Goal: Task Accomplishment & Management: Contribute content

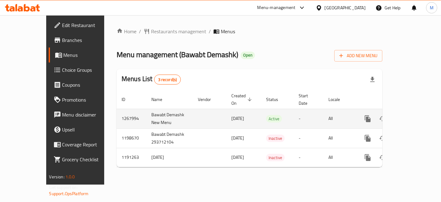
click at [425, 109] on td "enhanced table" at bounding box center [391, 119] width 70 height 20
click at [420, 111] on link "enhanced table" at bounding box center [412, 118] width 15 height 15
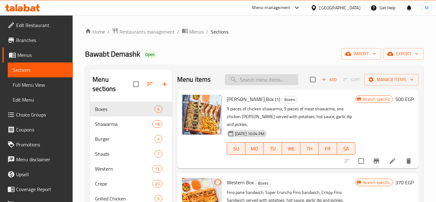
click at [265, 81] on input "search" at bounding box center [261, 79] width 73 height 11
type input "f"
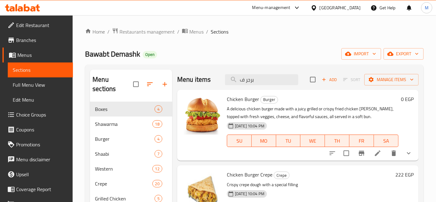
type input "برجر ف"
click at [410, 154] on icon "show more" at bounding box center [408, 152] width 7 height 7
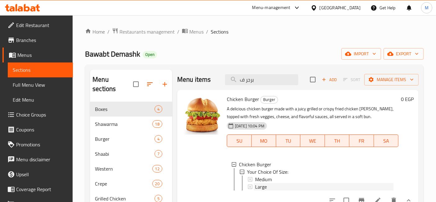
click at [267, 183] on div "Large" at bounding box center [324, 186] width 138 height 7
click at [275, 178] on div "Medium" at bounding box center [324, 178] width 138 height 7
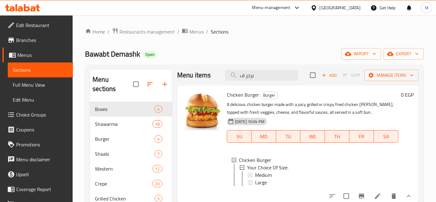
scroll to position [9, 0]
click at [374, 194] on icon at bounding box center [377, 195] width 7 height 7
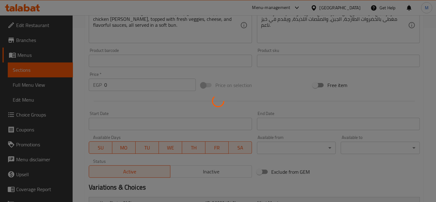
scroll to position [255, 0]
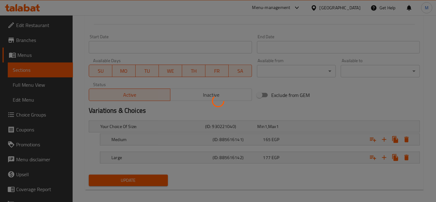
click at [281, 140] on div at bounding box center [218, 101] width 436 height 202
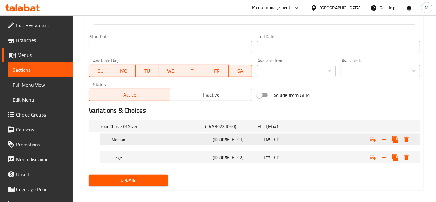
click at [282, 129] on div "165 EGP" at bounding box center [283, 126] width 50 height 6
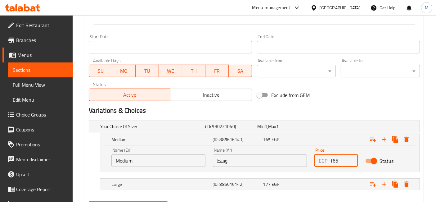
drag, startPoint x: 341, startPoint y: 159, endPoint x: 328, endPoint y: 159, distance: 13.0
click at [328, 159] on div "EGP 165 Price" at bounding box center [335, 160] width 43 height 12
type input "65"
click at [331, 128] on div "Expand" at bounding box center [361, 126] width 105 height 2
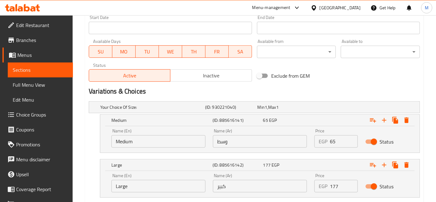
scroll to position [289, 0]
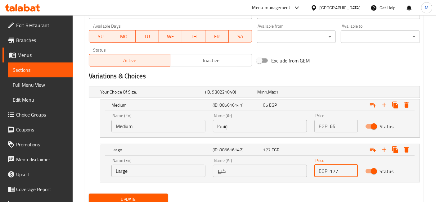
click at [333, 169] on input "177" at bounding box center [344, 171] width 28 height 12
type input "77"
click at [89, 193] on button "Update" at bounding box center [128, 198] width 79 height 11
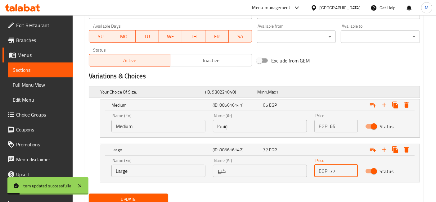
scroll to position [0, 0]
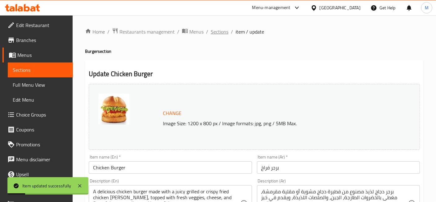
click at [221, 30] on span "Sections" at bounding box center [220, 31] width 18 height 7
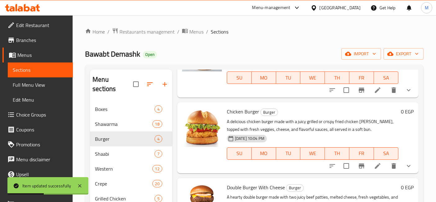
scroll to position [69, 0]
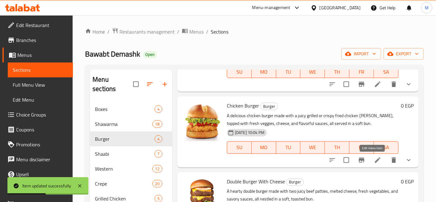
click at [375, 160] on icon at bounding box center [378, 160] width 6 height 6
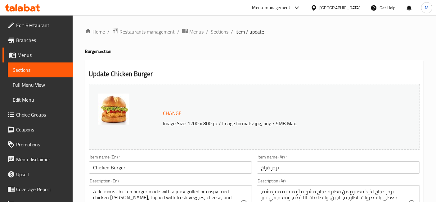
click at [220, 33] on span "Sections" at bounding box center [220, 31] width 18 height 7
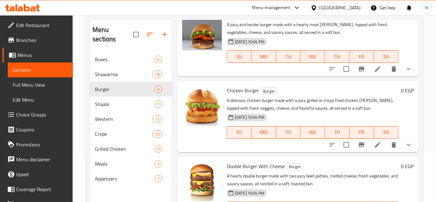
scroll to position [60, 0]
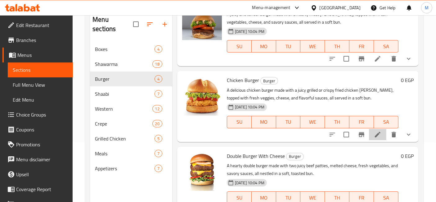
click at [369, 137] on li at bounding box center [377, 134] width 17 height 11
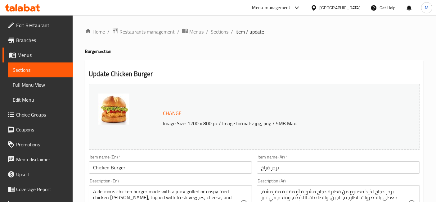
click at [220, 33] on span "Sections" at bounding box center [220, 31] width 18 height 7
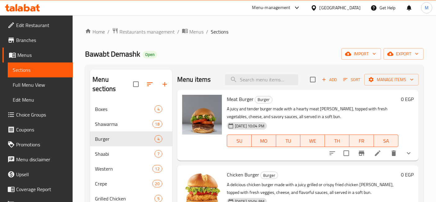
click at [377, 149] on li at bounding box center [377, 152] width 17 height 11
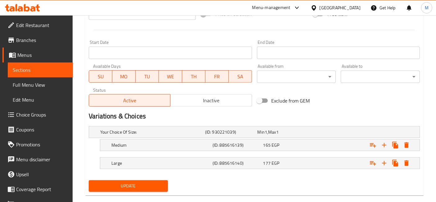
scroll to position [259, 0]
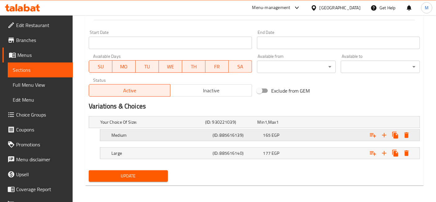
click at [267, 126] on span "EGP" at bounding box center [266, 122] width 2 height 8
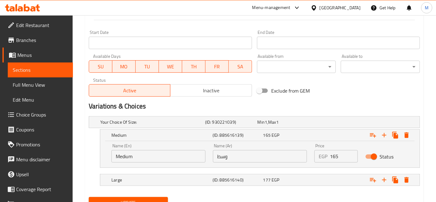
click at [336, 155] on input "165" at bounding box center [344, 156] width 28 height 12
type input "65"
click at [332, 123] on div "Expand" at bounding box center [361, 122] width 105 height 2
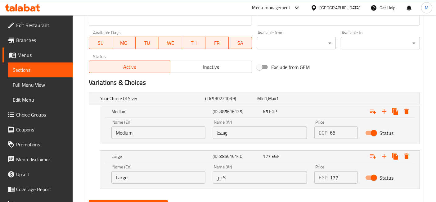
scroll to position [293, 0]
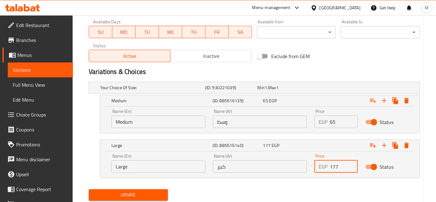
click at [338, 171] on input "177" at bounding box center [344, 166] width 28 height 12
type input "77"
click at [89, 189] on button "Update" at bounding box center [128, 194] width 79 height 11
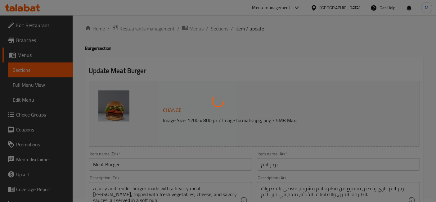
scroll to position [0, 0]
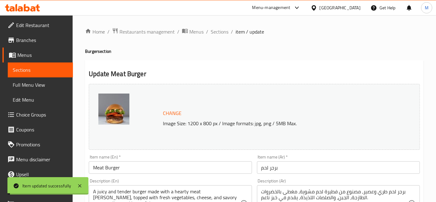
click at [219, 30] on span "Sections" at bounding box center [220, 31] width 18 height 7
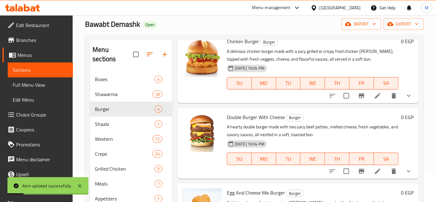
scroll to position [33, 0]
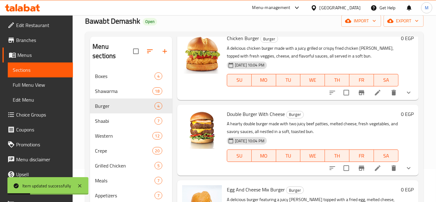
click at [369, 168] on li at bounding box center [377, 167] width 17 height 11
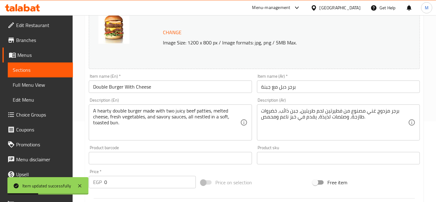
scroll to position [259, 0]
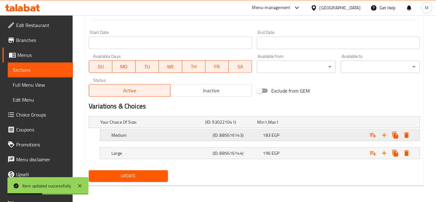
click at [237, 129] on div "Medium (ID: 885616143) 183 EGP" at bounding box center [256, 122] width 314 height 14
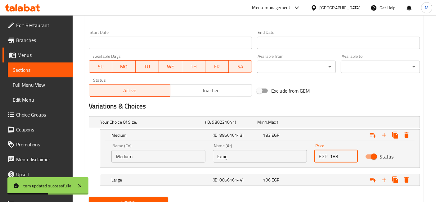
click at [341, 160] on input "183" at bounding box center [344, 156] width 28 height 12
type input "83"
click at [341, 123] on div "Expand" at bounding box center [361, 122] width 105 height 2
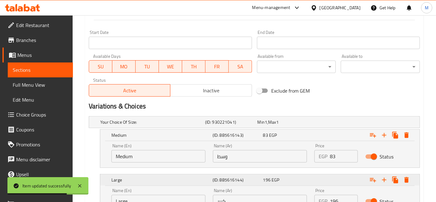
scroll to position [293, 0]
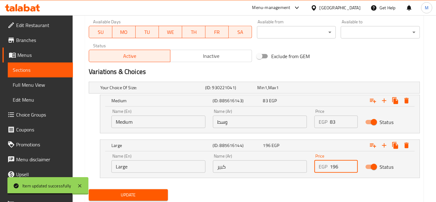
click at [343, 169] on input "196" at bounding box center [344, 166] width 28 height 12
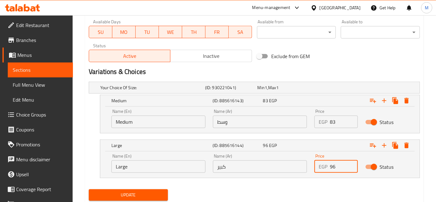
type input "96"
click at [89, 189] on button "Update" at bounding box center [128, 194] width 79 height 11
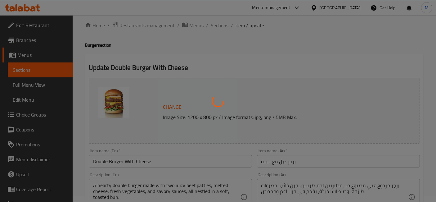
scroll to position [0, 0]
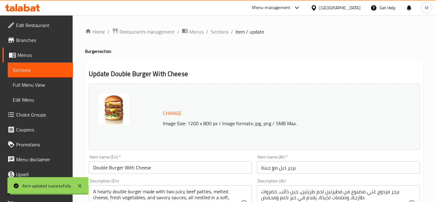
click at [226, 31] on span "Sections" at bounding box center [220, 31] width 18 height 7
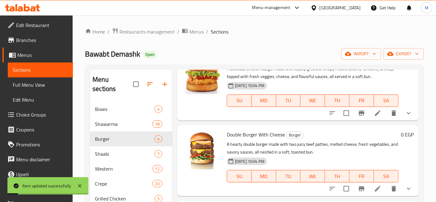
scroll to position [87, 0]
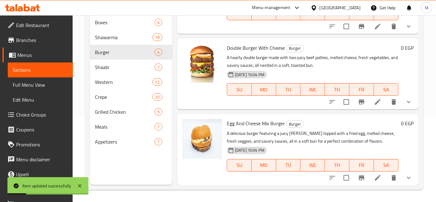
click at [375, 175] on icon at bounding box center [378, 178] width 6 height 6
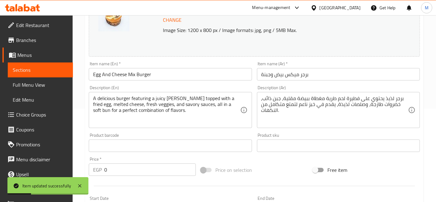
scroll to position [259, 0]
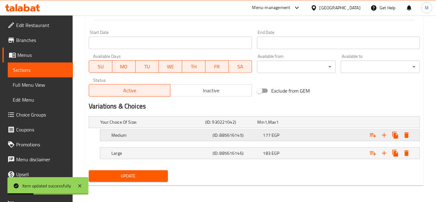
click at [358, 123] on div "Expand" at bounding box center [361, 122] width 105 height 2
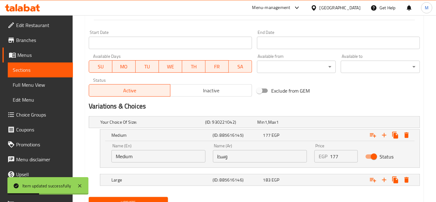
click at [343, 158] on input "177" at bounding box center [344, 156] width 28 height 12
type input "77"
click at [330, 190] on nav at bounding box center [254, 189] width 331 height 5
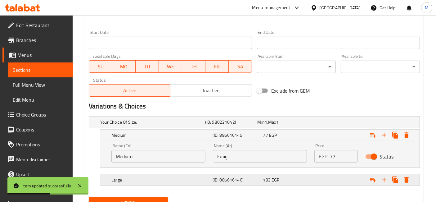
click at [333, 123] on div "Expand" at bounding box center [361, 122] width 105 height 2
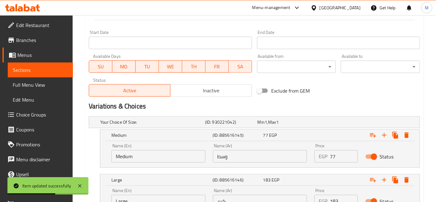
click at [337, 200] on input "183" at bounding box center [344, 201] width 28 height 12
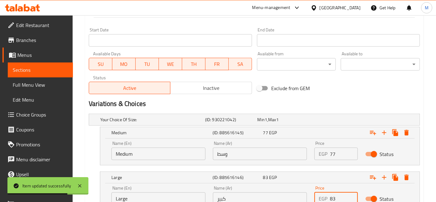
type input "83"
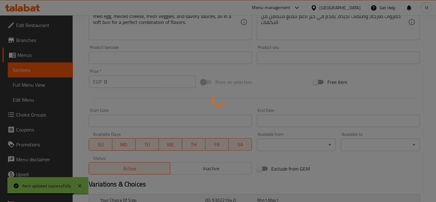
scroll to position [0, 0]
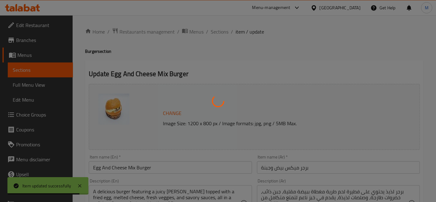
click at [222, 31] on div at bounding box center [218, 101] width 436 height 202
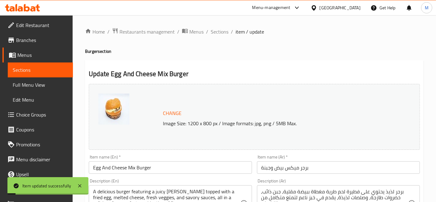
click at [218, 35] on span "Sections" at bounding box center [220, 31] width 18 height 7
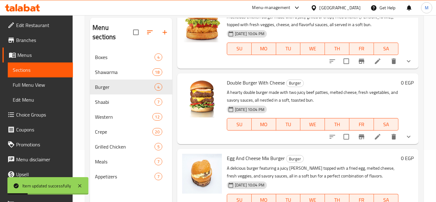
scroll to position [87, 0]
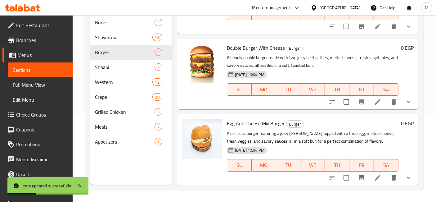
click at [374, 99] on icon at bounding box center [377, 101] width 7 height 7
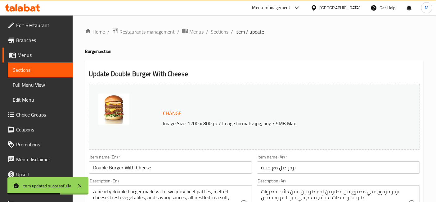
click at [223, 35] on span "Sections" at bounding box center [220, 31] width 18 height 7
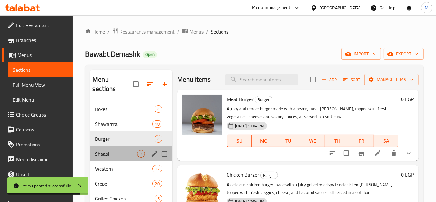
click at [121, 148] on div "Shaabi 7" at bounding box center [131, 153] width 82 height 15
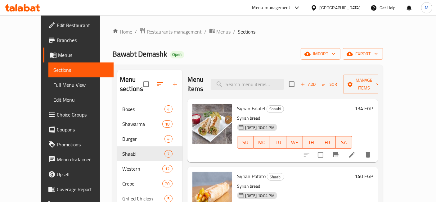
click at [373, 104] on h6 "134 EGP" at bounding box center [364, 108] width 18 height 9
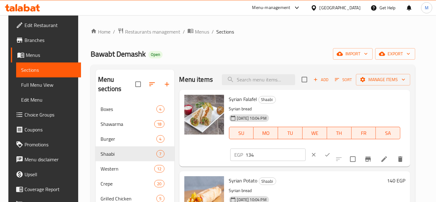
click at [306, 148] on input "134" at bounding box center [276, 154] width 60 height 12
type input "34"
click at [331, 151] on icon "ok" at bounding box center [327, 154] width 6 height 6
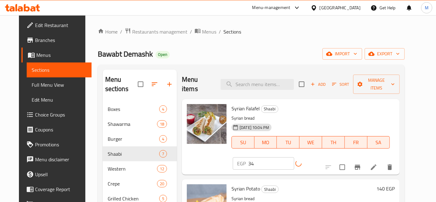
click at [395, 184] on h6 "140 EGP" at bounding box center [386, 188] width 18 height 9
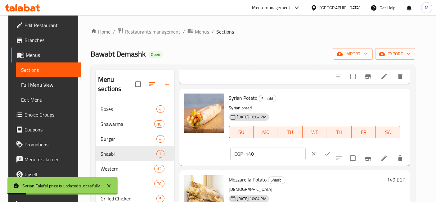
click at [306, 147] on input "140" at bounding box center [276, 153] width 60 height 12
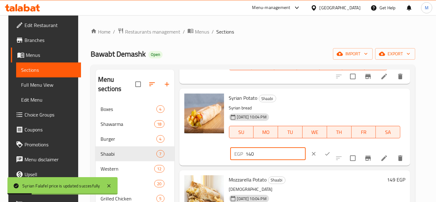
click at [306, 147] on input "140" at bounding box center [276, 153] width 60 height 12
type input "40"
click at [331, 151] on icon "ok" at bounding box center [327, 154] width 6 height 6
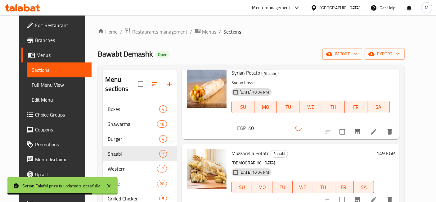
click at [392, 149] on h6 "149 EGP" at bounding box center [386, 153] width 18 height 9
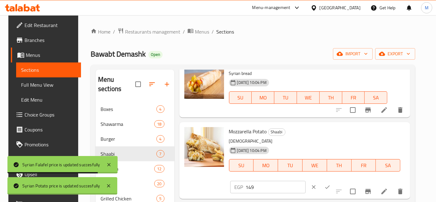
click at [306, 181] on input "149" at bounding box center [276, 187] width 60 height 12
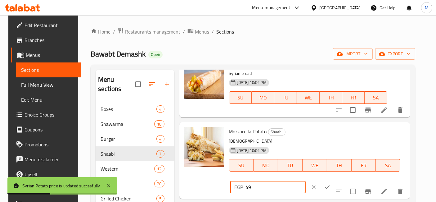
type input "49"
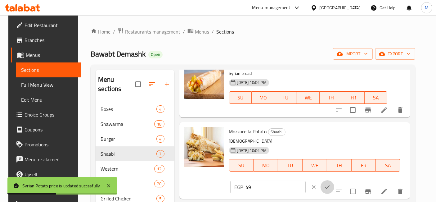
click at [331, 184] on icon "ok" at bounding box center [327, 187] width 6 height 6
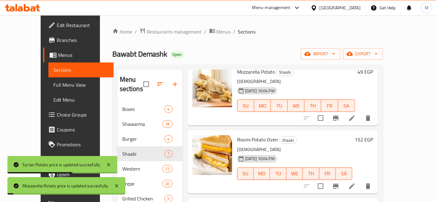
click at [373, 135] on h6 "152 EGP" at bounding box center [364, 139] width 18 height 9
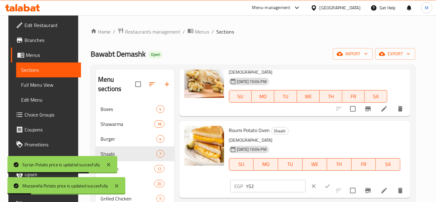
click at [327, 179] on div "EGP 152 ​" at bounding box center [286, 186] width 115 height 14
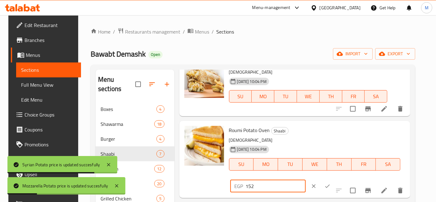
click at [306, 180] on input "152" at bounding box center [276, 186] width 60 height 12
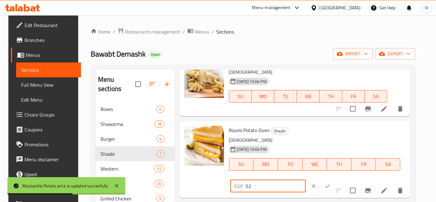
type input "52"
drag, startPoint x: 396, startPoint y: 134, endPoint x: 441, endPoint y: 89, distance: 63.4
click at [331, 183] on icon "ok" at bounding box center [327, 186] width 6 height 6
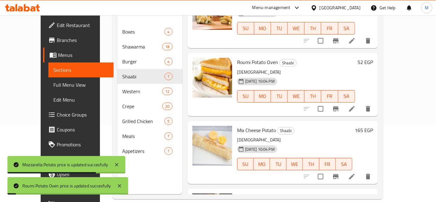
drag, startPoint x: 402, startPoint y: 124, endPoint x: 398, endPoint y: 118, distance: 7.1
click at [373, 126] on div "165 EGP" at bounding box center [362, 152] width 21 height 53
click at [373, 126] on h6 "165 EGP" at bounding box center [364, 130] width 18 height 9
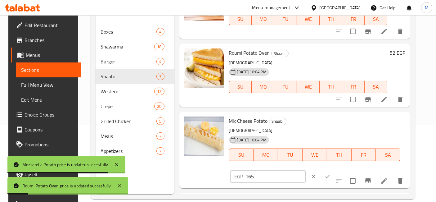
click at [306, 170] on input "165" at bounding box center [276, 176] width 60 height 12
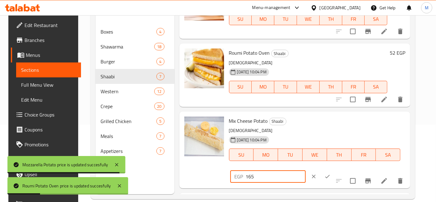
click at [306, 170] on input "165" at bounding box center [276, 176] width 60 height 12
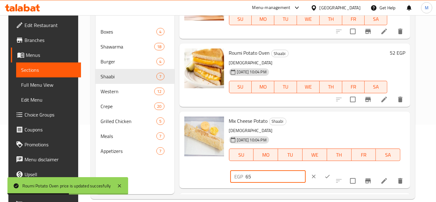
type input "65"
click at [334, 169] on button "ok" at bounding box center [328, 176] width 14 height 14
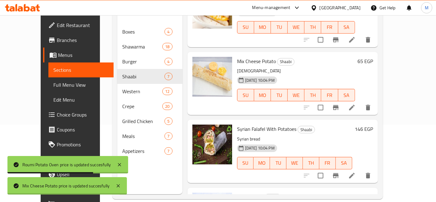
click at [373, 124] on h6 "146 EGP" at bounding box center [364, 128] width 18 height 9
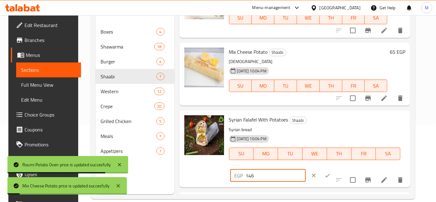
click at [306, 169] on input "146" at bounding box center [276, 175] width 60 height 12
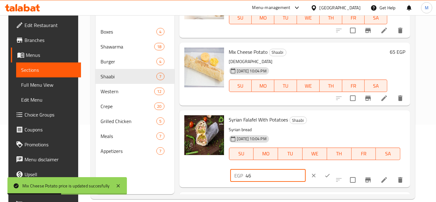
type input "46"
click at [334, 169] on button "ok" at bounding box center [328, 176] width 14 height 14
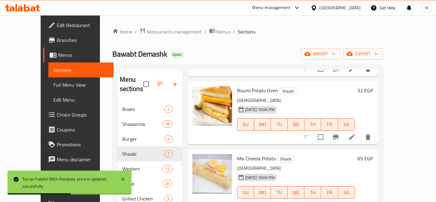
scroll to position [288, 0]
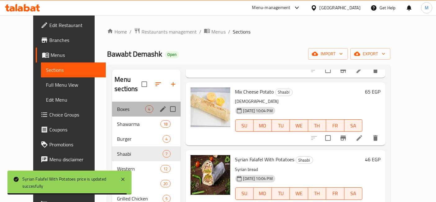
click at [120, 102] on div "Boxes 4" at bounding box center [146, 109] width 68 height 15
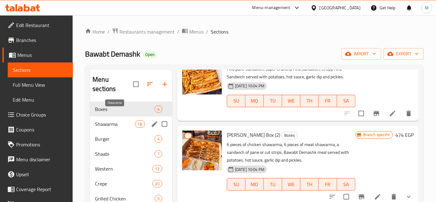
click at [117, 120] on span "Shawarma" at bounding box center [115, 123] width 40 height 7
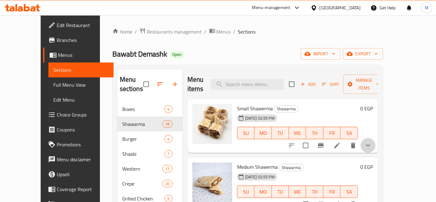
click at [376, 138] on button "show more" at bounding box center [368, 145] width 15 height 15
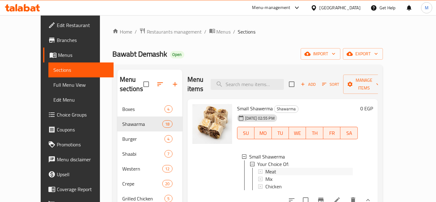
click at [292, 168] on div "Meat" at bounding box center [309, 171] width 88 height 7
click at [265, 175] on span "Mix" at bounding box center [268, 178] width 7 height 7
click at [265, 183] on span "Chicken" at bounding box center [273, 186] width 16 height 7
click at [269, 168] on div "Meat" at bounding box center [309, 171] width 88 height 7
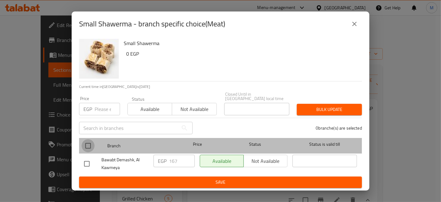
click at [84, 141] on input "checkbox" at bounding box center [88, 145] width 13 height 13
checkbox input "true"
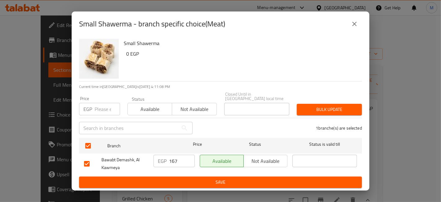
click at [168, 152] on div "EGP 167 ​" at bounding box center [174, 163] width 46 height 23
click at [172, 159] on input "167" at bounding box center [182, 161] width 26 height 12
type input "67"
click at [189, 178] on span "Save" at bounding box center [220, 182] width 273 height 8
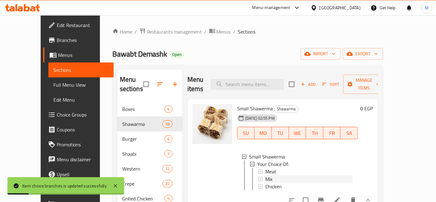
click at [265, 175] on span "Mix" at bounding box center [268, 178] width 7 height 7
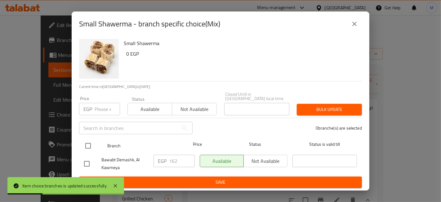
click at [87, 146] on input "checkbox" at bounding box center [88, 145] width 13 height 13
checkbox input "true"
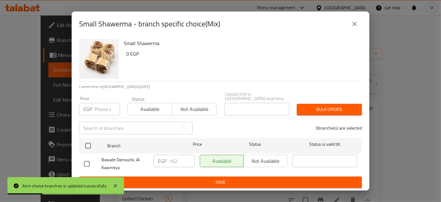
checkbox input "true"
click at [174, 161] on input "162" at bounding box center [182, 161] width 26 height 12
type input "62"
click at [181, 176] on button "Save" at bounding box center [220, 181] width 283 height 11
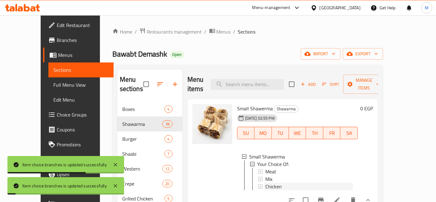
click at [265, 183] on span "Chicken" at bounding box center [273, 186] width 16 height 7
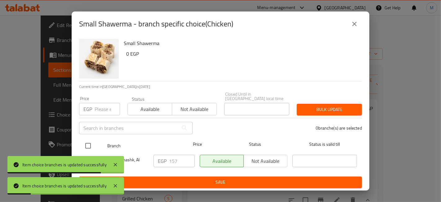
drag, startPoint x: 83, startPoint y: 140, endPoint x: 106, endPoint y: 147, distance: 24.9
click at [83, 140] on input "checkbox" at bounding box center [88, 145] width 13 height 13
checkbox input "true"
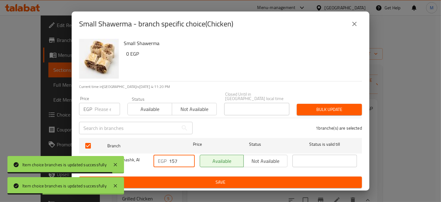
click at [169, 155] on input "157" at bounding box center [182, 161] width 26 height 12
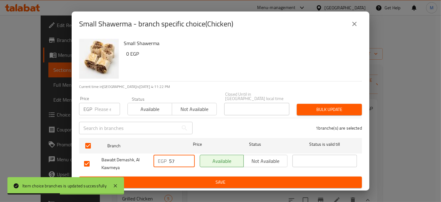
type input "57"
click at [198, 181] on span "Save" at bounding box center [220, 182] width 273 height 8
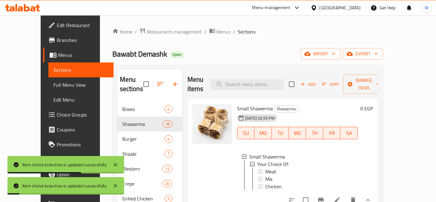
click at [376, 194] on button "show more" at bounding box center [368, 199] width 15 height 15
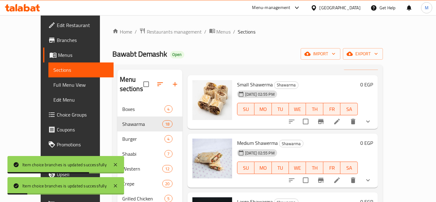
scroll to position [34, 0]
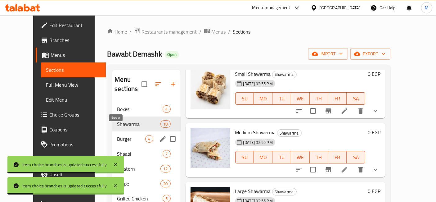
click at [120, 135] on span "Burger" at bounding box center [131, 138] width 28 height 7
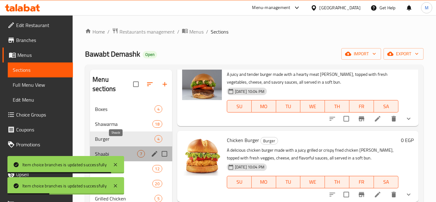
click at [102, 150] on span "Shaabi" at bounding box center [116, 153] width 42 height 7
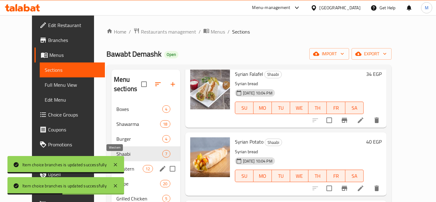
click at [133, 165] on span "Western" at bounding box center [129, 168] width 26 height 7
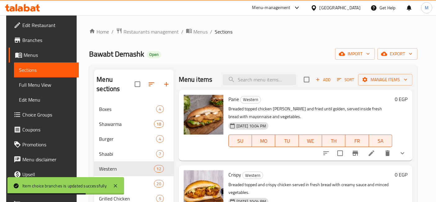
click at [403, 157] on button "show more" at bounding box center [402, 153] width 15 height 15
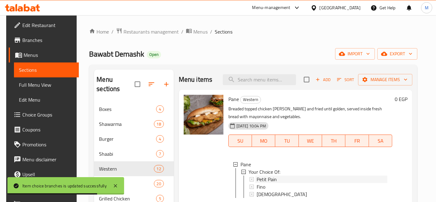
click at [282, 182] on div "Petit Pain" at bounding box center [322, 178] width 131 height 7
click at [280, 189] on div "Fino" at bounding box center [322, 186] width 131 height 7
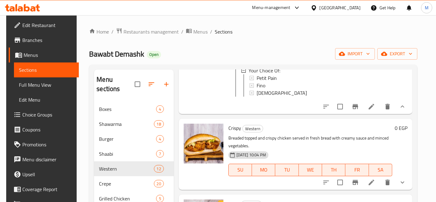
scroll to position [103, 0]
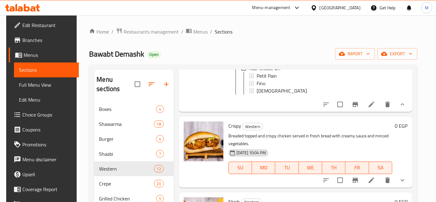
click at [373, 107] on icon at bounding box center [372, 105] width 6 height 6
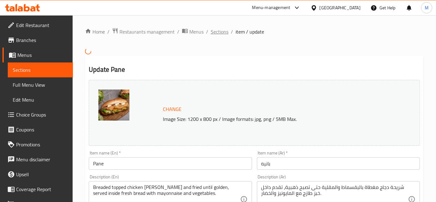
click at [217, 29] on span "Sections" at bounding box center [220, 31] width 18 height 7
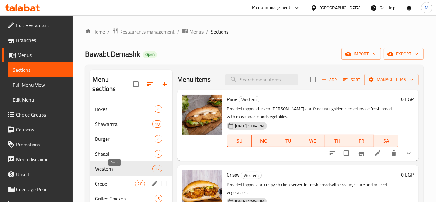
click at [120, 180] on span "Crepe" at bounding box center [115, 183] width 40 height 7
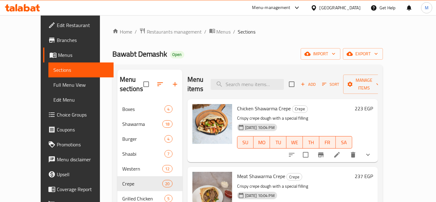
click at [373, 104] on h6 "223 EGP" at bounding box center [364, 108] width 18 height 9
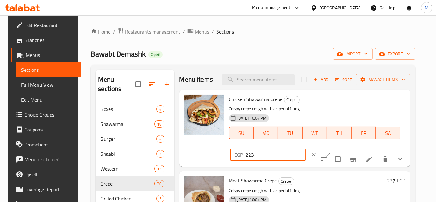
click at [306, 148] on input "223" at bounding box center [276, 154] width 60 height 12
type input "123"
click at [334, 148] on button "ok" at bounding box center [328, 155] width 14 height 14
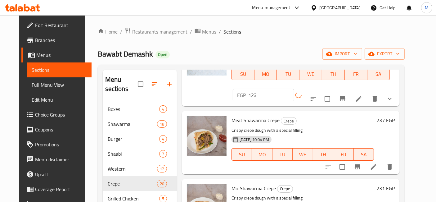
scroll to position [69, 0]
click at [395, 115] on h6 "237 EGP" at bounding box center [386, 119] width 18 height 9
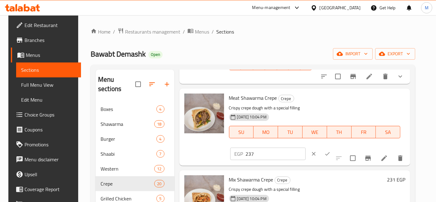
click at [306, 147] on input "237" at bounding box center [276, 153] width 60 height 12
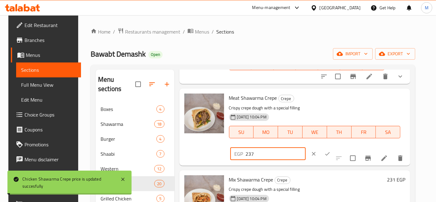
click at [306, 147] on input "237" at bounding box center [276, 153] width 60 height 12
type input "137"
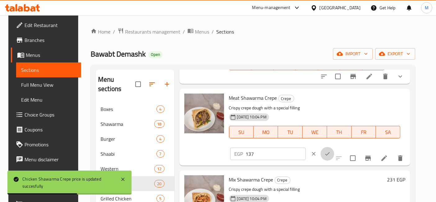
click at [331, 151] on icon "ok" at bounding box center [327, 154] width 6 height 6
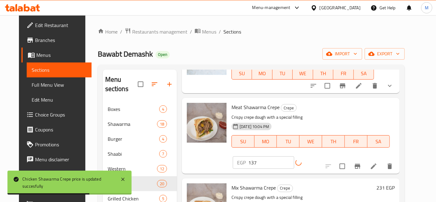
click at [395, 183] on h6 "231 EGP" at bounding box center [386, 187] width 18 height 9
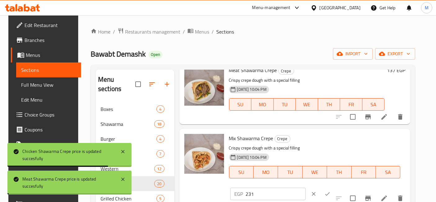
scroll to position [103, 0]
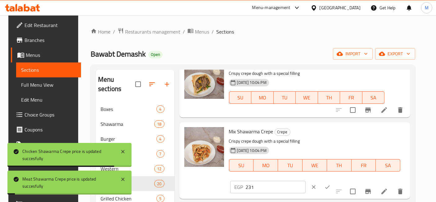
click at [306, 181] on input "231" at bounding box center [276, 187] width 60 height 12
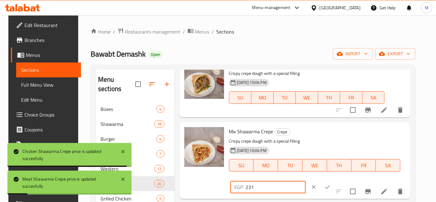
click at [306, 181] on input "231" at bounding box center [276, 187] width 60 height 12
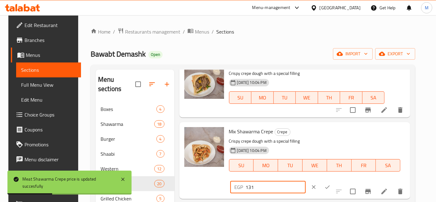
type input "131"
click at [331, 184] on icon "ok" at bounding box center [327, 187] width 6 height 6
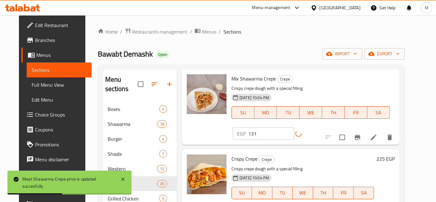
scroll to position [172, 0]
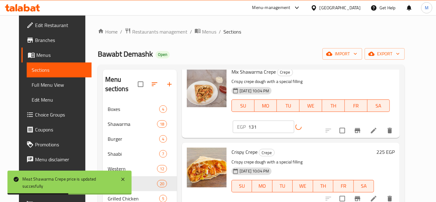
click at [395, 147] on h6 "225 EGP" at bounding box center [386, 151] width 18 height 9
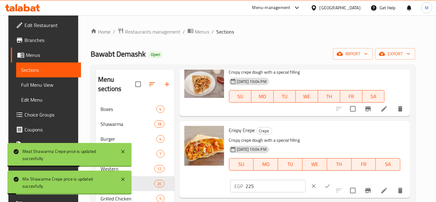
click at [306, 180] on input "225" at bounding box center [276, 186] width 60 height 12
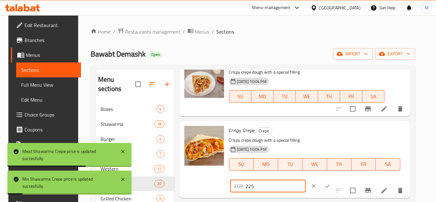
click at [306, 180] on input "225" at bounding box center [276, 186] width 60 height 12
type input "125"
click at [334, 179] on button "ok" at bounding box center [328, 186] width 14 height 14
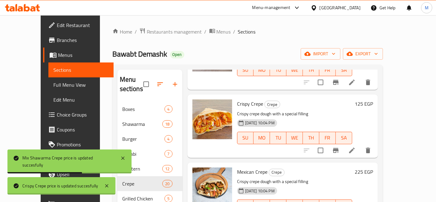
scroll to position [241, 0]
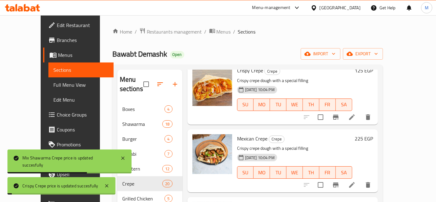
click at [373, 134] on div "225 EGP" at bounding box center [362, 160] width 21 height 53
click at [373, 134] on h6 "225 EGP" at bounding box center [364, 138] width 18 height 9
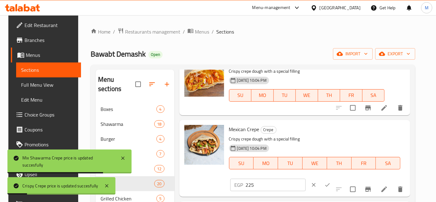
click at [306, 178] on input "225" at bounding box center [276, 184] width 60 height 12
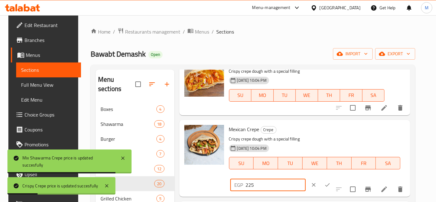
click at [306, 178] on input "225" at bounding box center [276, 184] width 60 height 12
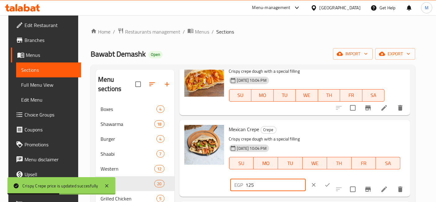
type input "125"
click at [334, 178] on button "ok" at bounding box center [328, 185] width 14 height 14
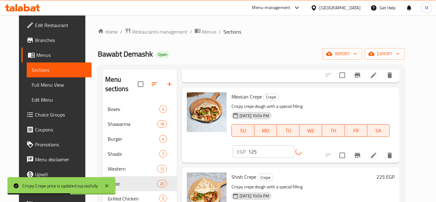
scroll to position [310, 0]
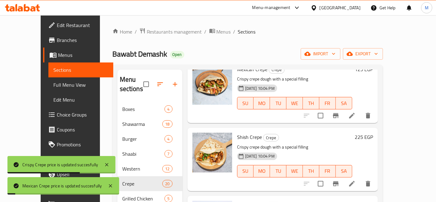
click at [373, 133] on h6 "225 EGP" at bounding box center [364, 137] width 18 height 9
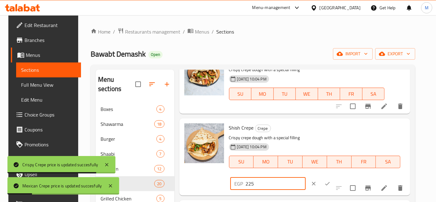
click at [306, 177] on input "225" at bounding box center [276, 183] width 60 height 12
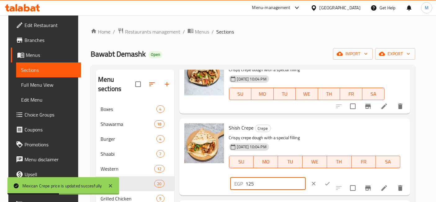
type input "125"
click at [331, 180] on icon "ok" at bounding box center [327, 183] width 6 height 6
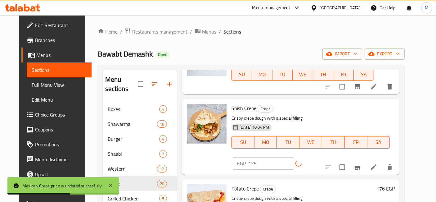
scroll to position [379, 0]
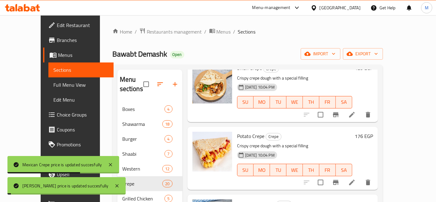
click at [373, 132] on h6 "176 EGP" at bounding box center [364, 136] width 18 height 9
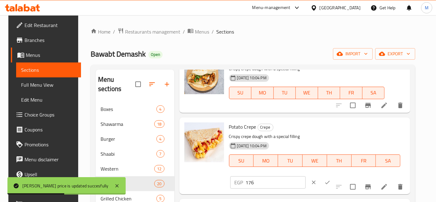
click at [306, 176] on input "176" at bounding box center [276, 182] width 60 height 12
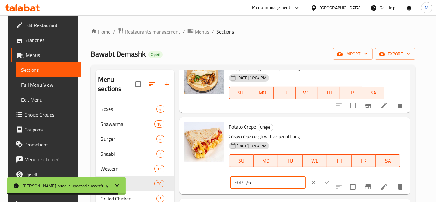
type input "76"
click at [334, 175] on button "ok" at bounding box center [328, 182] width 14 height 14
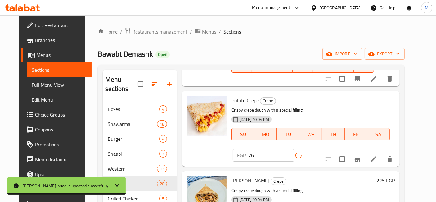
scroll to position [448, 0]
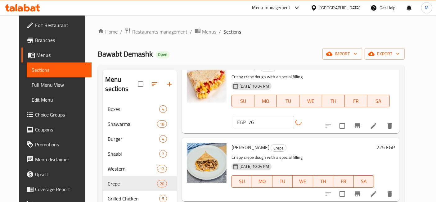
click at [395, 143] on h6 "225 EGP" at bounding box center [386, 147] width 18 height 9
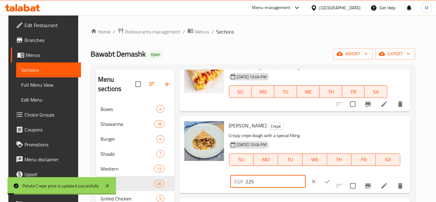
click at [306, 175] on input "225" at bounding box center [276, 181] width 60 height 12
click at [306, 175] on input "1" at bounding box center [276, 181] width 60 height 12
type input "125"
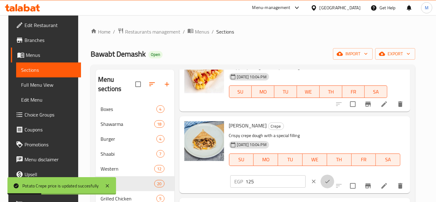
click at [331, 178] on icon "ok" at bounding box center [327, 181] width 6 height 6
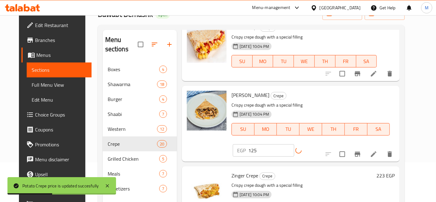
scroll to position [64, 0]
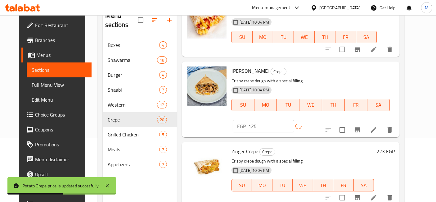
click at [395, 147] on h6 "223 EGP" at bounding box center [386, 151] width 18 height 9
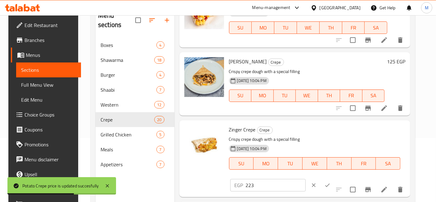
click at [306, 179] on input "223" at bounding box center [276, 185] width 60 height 12
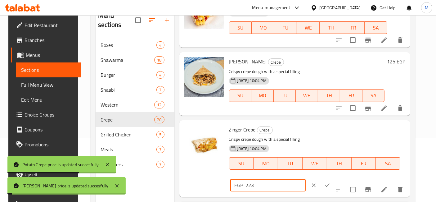
click at [306, 179] on input "223" at bounding box center [276, 185] width 60 height 12
type input "123"
click at [331, 182] on icon "ok" at bounding box center [327, 185] width 6 height 6
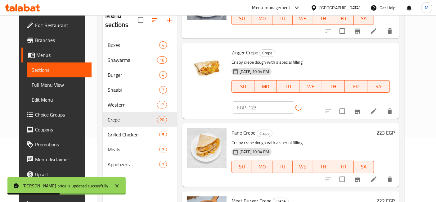
scroll to position [552, 0]
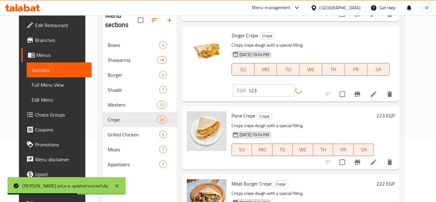
click at [394, 111] on h6 "223 EGP" at bounding box center [386, 115] width 18 height 9
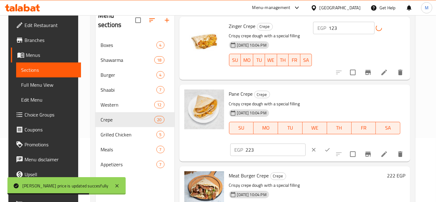
click at [306, 143] on input "223" at bounding box center [276, 149] width 60 height 12
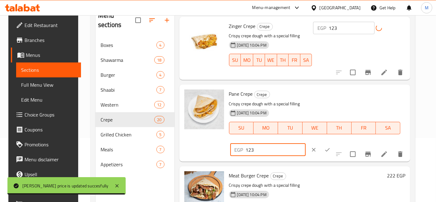
type input "123"
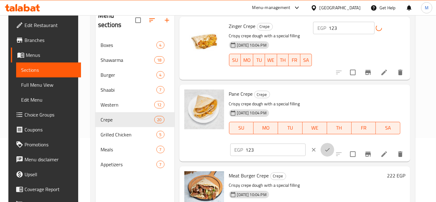
click at [331, 147] on icon "ok" at bounding box center [327, 150] width 6 height 6
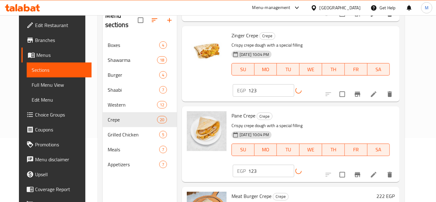
click at [395, 192] on h6 "222 EGP" at bounding box center [386, 196] width 18 height 9
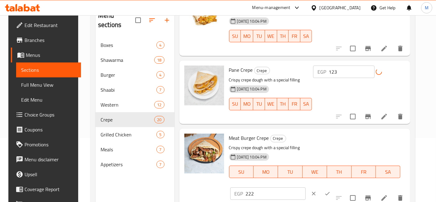
scroll to position [586, 0]
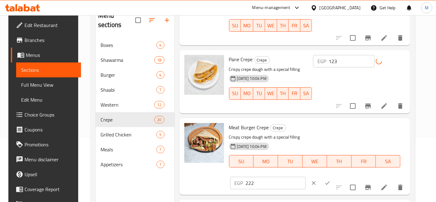
click at [306, 177] on input "222" at bounding box center [276, 183] width 60 height 12
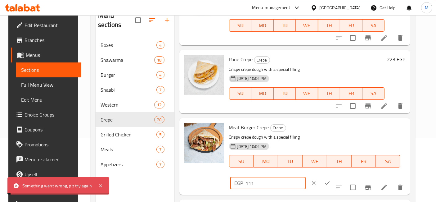
type input "111"
click at [331, 180] on icon "ok" at bounding box center [327, 183] width 6 height 6
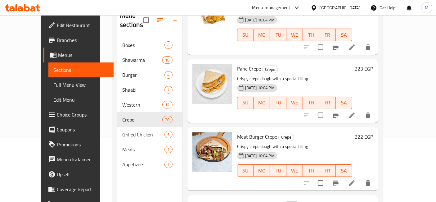
click at [355, 130] on div "Meat Burger Crepe Crepe Crispy crepe dough with a special filling [DATE] 10:04 …" at bounding box center [295, 159] width 120 height 58
click at [373, 132] on div "222 EGP" at bounding box center [362, 158] width 21 height 53
click at [373, 64] on h6 "223 EGP" at bounding box center [364, 68] width 18 height 9
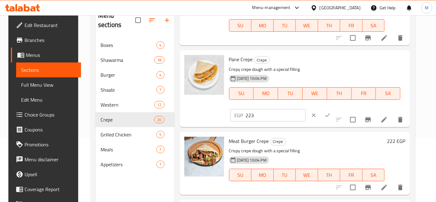
click at [306, 109] on input "223" at bounding box center [276, 115] width 60 height 12
type input "123"
click at [331, 112] on icon "ok" at bounding box center [327, 115] width 6 height 6
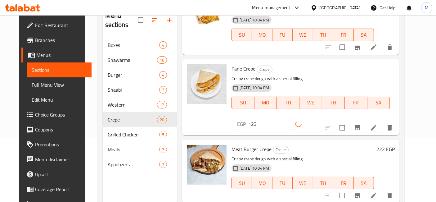
click at [395, 145] on h6 "222 EGP" at bounding box center [386, 149] width 18 height 9
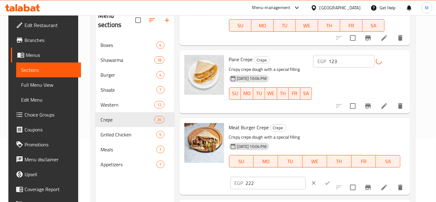
click at [306, 177] on input "222" at bounding box center [276, 183] width 60 height 12
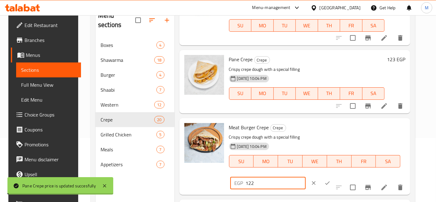
type input "122"
click at [331, 180] on icon "ok" at bounding box center [327, 183] width 6 height 6
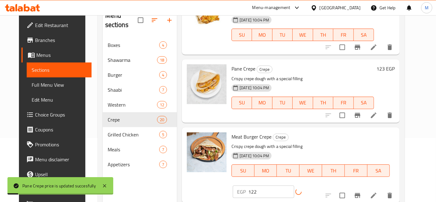
scroll to position [621, 0]
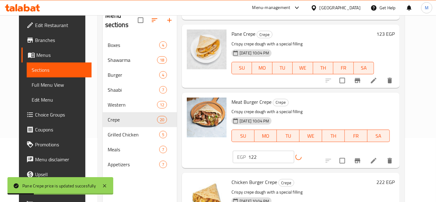
click at [395, 178] on h6 "222 EGP" at bounding box center [386, 182] width 18 height 9
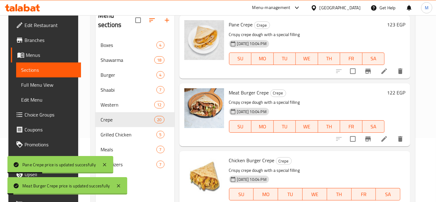
type input "122"
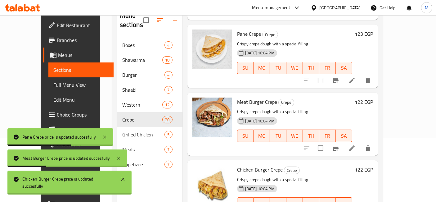
scroll to position [724, 0]
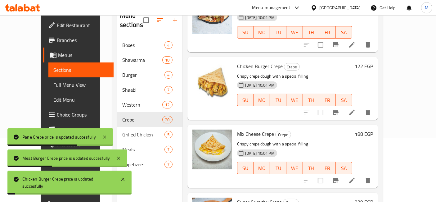
click at [373, 129] on h6 "188 EGP" at bounding box center [364, 133] width 18 height 9
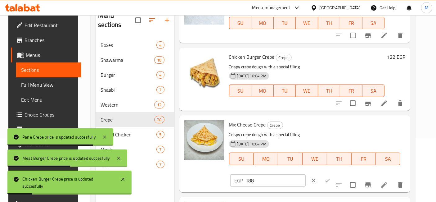
click at [306, 174] on input "188" at bounding box center [276, 180] width 60 height 12
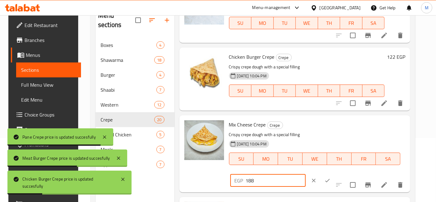
click at [306, 174] on input "188" at bounding box center [276, 180] width 60 height 12
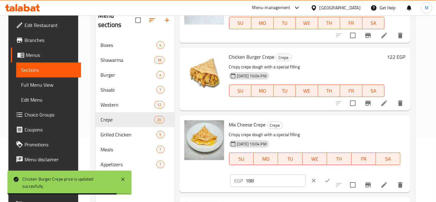
click at [306, 174] on input "188" at bounding box center [276, 180] width 60 height 12
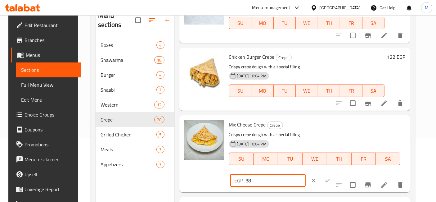
type input "88"
click at [344, 174] on div "EGP 88 ​" at bounding box center [286, 181] width 113 height 14
click at [334, 174] on button "ok" at bounding box center [328, 181] width 14 height 14
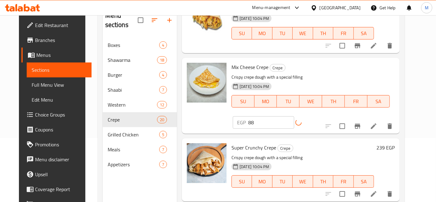
scroll to position [793, 0]
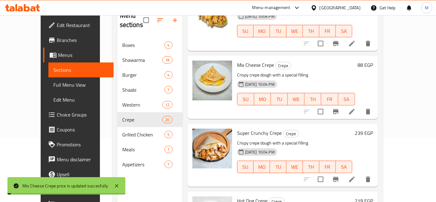
click at [373, 129] on h6 "239 EGP" at bounding box center [364, 133] width 18 height 9
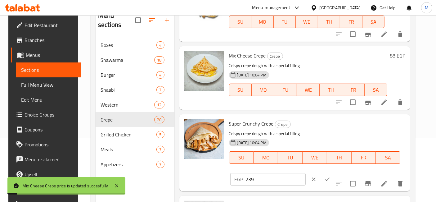
click at [321, 172] on button "clear" at bounding box center [314, 179] width 14 height 14
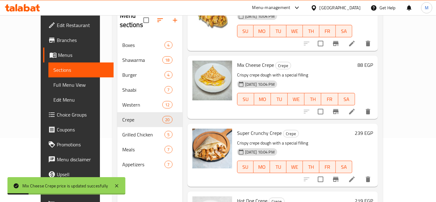
click at [373, 129] on h6 "239 EGP" at bounding box center [364, 133] width 18 height 9
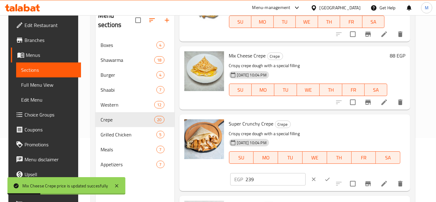
click at [306, 173] on input "239" at bounding box center [276, 179] width 60 height 12
type input "139"
click at [331, 176] on icon "ok" at bounding box center [327, 179] width 6 height 6
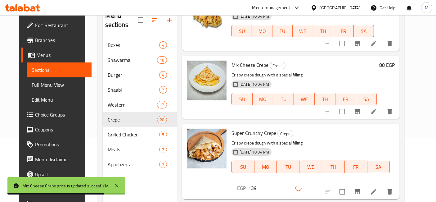
scroll to position [828, 0]
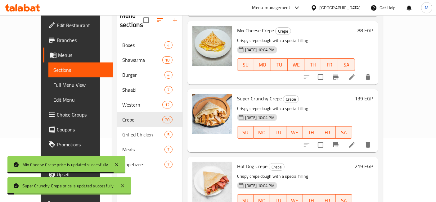
click at [373, 162] on h6 "219 EGP" at bounding box center [364, 166] width 18 height 9
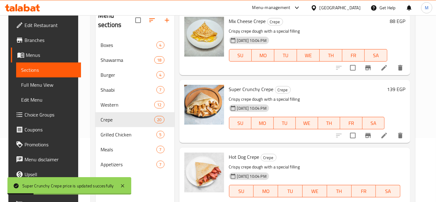
type input "119"
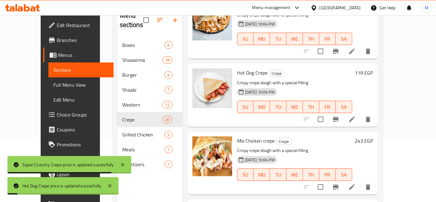
scroll to position [931, 0]
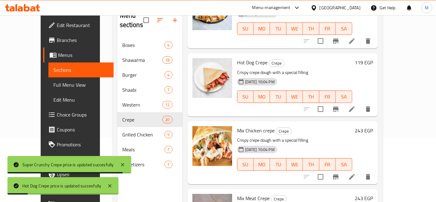
click at [373, 126] on h6 "243 EGP" at bounding box center [364, 130] width 18 height 9
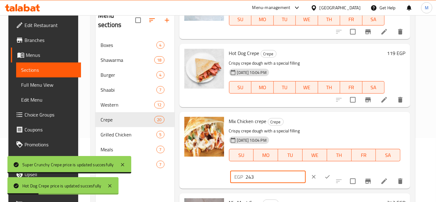
click at [306, 170] on input "243" at bounding box center [276, 176] width 60 height 12
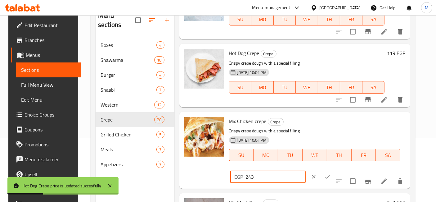
click at [306, 170] on input "243" at bounding box center [276, 176] width 60 height 12
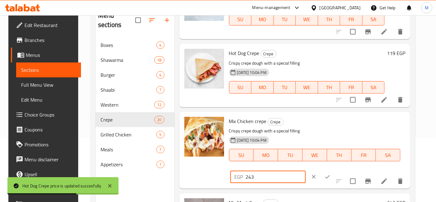
drag, startPoint x: 346, startPoint y: 121, endPoint x: 307, endPoint y: 126, distance: 39.4
click at [307, 170] on div "EGP 243 ​" at bounding box center [286, 177] width 115 height 14
type input "143"
click at [331, 174] on icon "ok" at bounding box center [327, 177] width 6 height 6
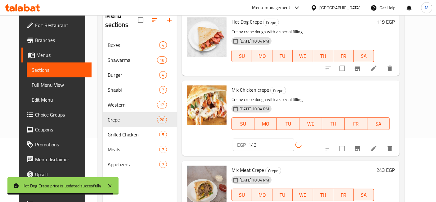
scroll to position [1000, 0]
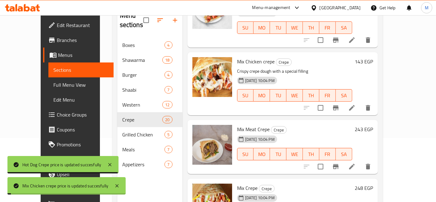
click at [373, 125] on h6 "243 EGP" at bounding box center [364, 129] width 18 height 9
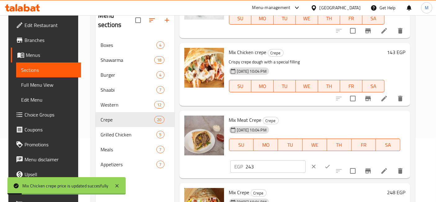
click at [306, 160] on input "243" at bounding box center [276, 166] width 60 height 12
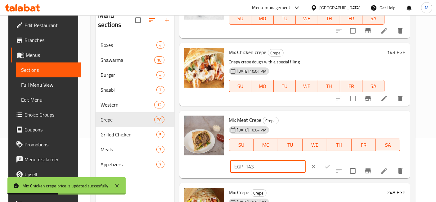
type input "143"
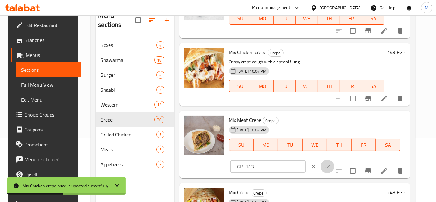
click at [331, 163] on icon "ok" at bounding box center [327, 166] width 6 height 6
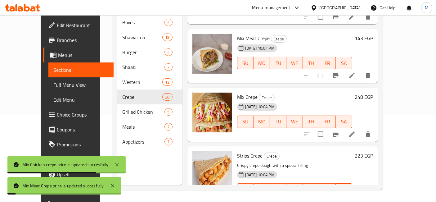
scroll to position [1069, 0]
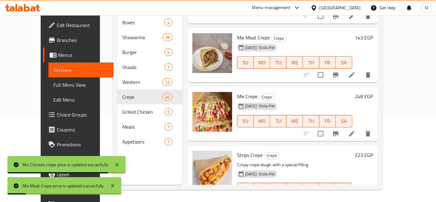
click at [373, 92] on h6 "248 EGP" at bounding box center [364, 96] width 18 height 9
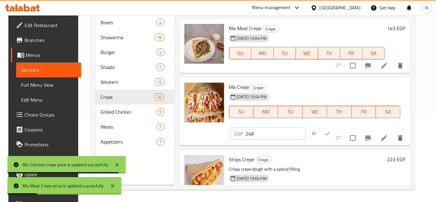
click at [306, 127] on input "248" at bounding box center [276, 133] width 60 height 12
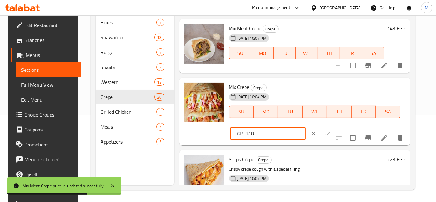
type input "148"
click at [331, 130] on icon "ok" at bounding box center [327, 133] width 6 height 6
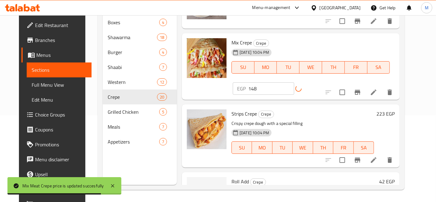
scroll to position [1138, 0]
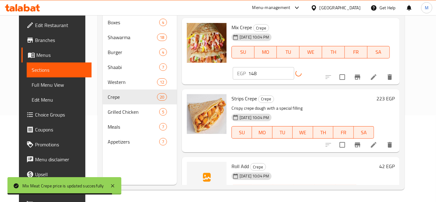
click at [395, 94] on h6 "223 EGP" at bounding box center [386, 98] width 18 height 9
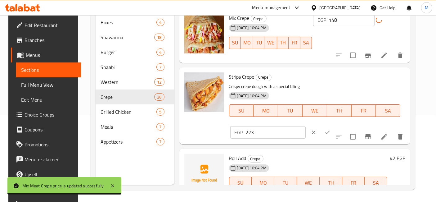
click at [306, 126] on input "223" at bounding box center [276, 132] width 60 height 12
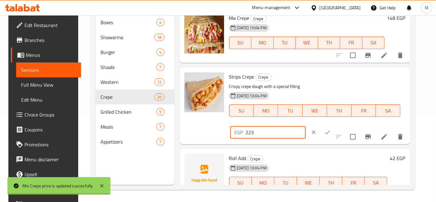
click at [306, 126] on input "223" at bounding box center [276, 132] width 60 height 12
type input "123"
click at [331, 129] on icon "ok" at bounding box center [327, 132] width 6 height 6
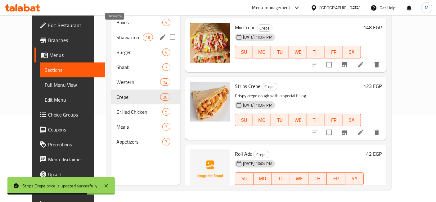
scroll to position [52, 0]
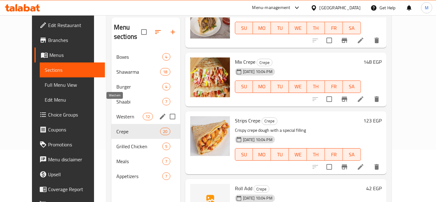
click at [127, 113] on span "Western" at bounding box center [129, 116] width 26 height 7
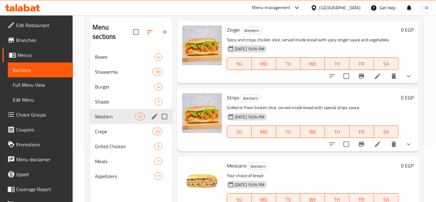
scroll to position [674, 0]
click at [152, 113] on icon "edit" at bounding box center [154, 116] width 7 height 7
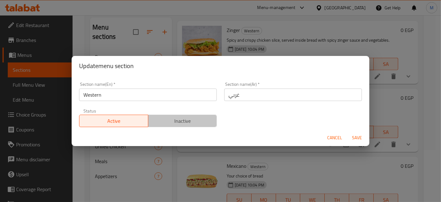
drag, startPoint x: 186, startPoint y: 121, endPoint x: 363, endPoint y: 145, distance: 178.3
click at [186, 121] on span "Inactive" at bounding box center [183, 120] width 64 height 9
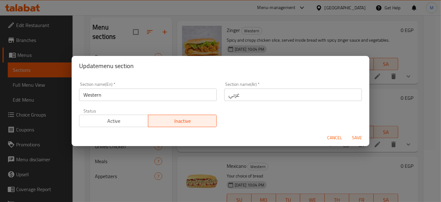
click at [361, 138] on span "Save" at bounding box center [357, 138] width 15 height 8
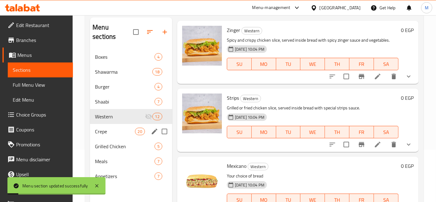
click at [119, 128] on span "Crepe" at bounding box center [115, 131] width 40 height 7
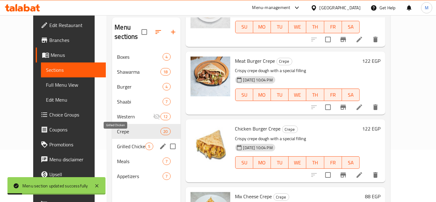
click at [123, 142] on span "Grilled Chicken" at bounding box center [131, 145] width 28 height 7
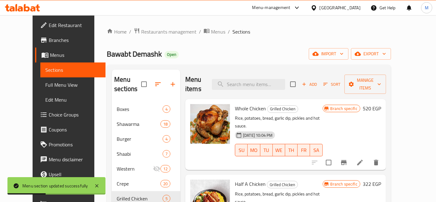
click at [348, 159] on icon "Branch-specific-item" at bounding box center [343, 162] width 7 height 7
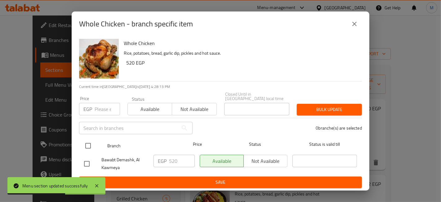
click at [89, 143] on input "checkbox" at bounding box center [88, 145] width 13 height 13
checkbox input "true"
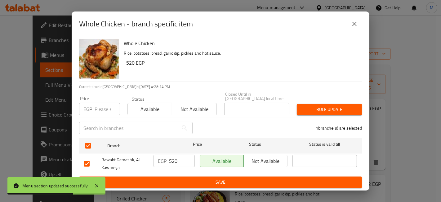
click at [174, 160] on input "520" at bounding box center [182, 161] width 26 height 12
type input "420"
click at [233, 178] on span "Save" at bounding box center [220, 182] width 273 height 8
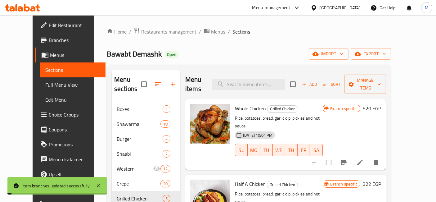
scroll to position [34, 0]
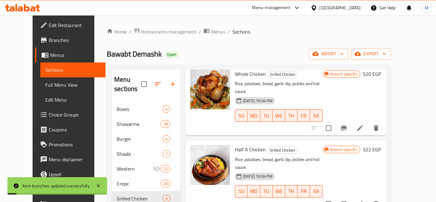
click at [348, 200] on icon "Branch-specific-item" at bounding box center [343, 203] width 7 height 7
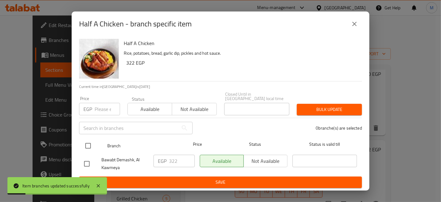
click at [89, 141] on input "checkbox" at bounding box center [88, 145] width 13 height 13
checkbox input "true"
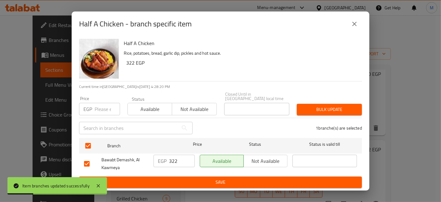
click at [182, 157] on input "322" at bounding box center [182, 161] width 26 height 12
click at [173, 159] on input "322" at bounding box center [182, 161] width 26 height 12
type input "1"
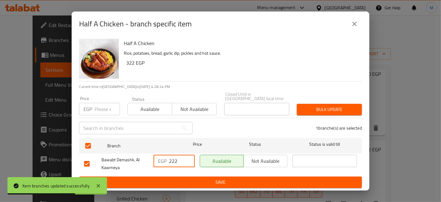
type input "222"
click at [218, 185] on button "Save" at bounding box center [220, 181] width 283 height 11
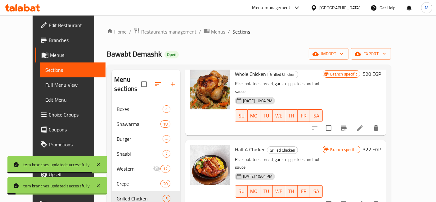
scroll to position [103, 0]
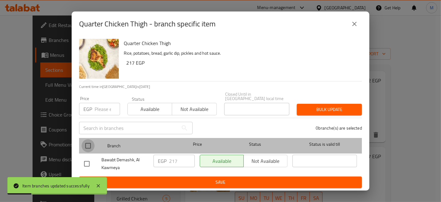
click at [83, 144] on input "checkbox" at bounding box center [88, 145] width 13 height 13
checkbox input "true"
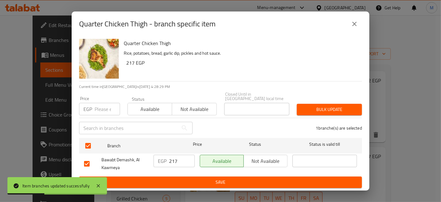
click at [173, 158] on input "217" at bounding box center [182, 161] width 26 height 12
type input "117"
click at [183, 174] on ul "Branch Price Status Status is valid till Bawabt Demashk, Al Kawmeya EGP 117 ​ A…" at bounding box center [220, 155] width 283 height 41
click at [187, 178] on span "Save" at bounding box center [220, 182] width 273 height 8
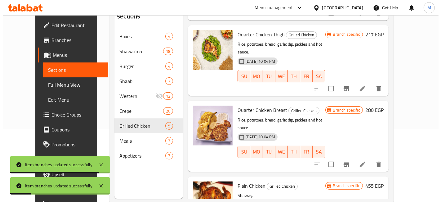
scroll to position [87, 0]
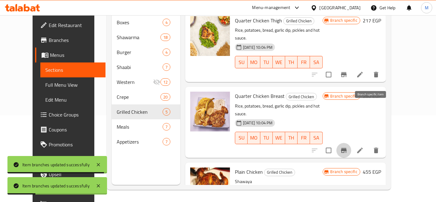
click at [348, 147] on icon "Branch-specific-item" at bounding box center [343, 150] width 7 height 7
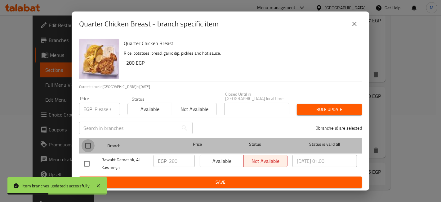
drag, startPoint x: 88, startPoint y: 145, endPoint x: 145, endPoint y: 152, distance: 57.6
click at [88, 144] on input "checkbox" at bounding box center [88, 145] width 13 height 13
checkbox input "true"
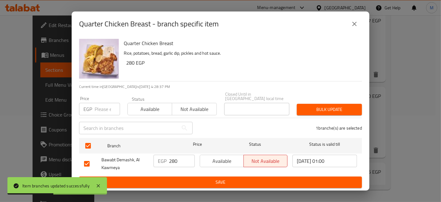
click at [173, 160] on input "280" at bounding box center [182, 161] width 26 height 12
type input "180"
click at [187, 193] on div "Quarter Chicken Breast - branch specific item Quarter Chicken Breast Rice, pota…" at bounding box center [220, 101] width 441 height 202
click at [189, 182] on span "Save" at bounding box center [220, 182] width 273 height 8
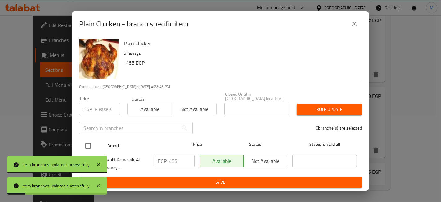
click at [85, 142] on input "checkbox" at bounding box center [88, 145] width 13 height 13
checkbox input "true"
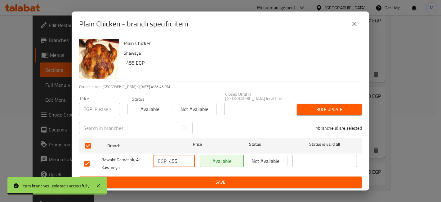
click at [174, 158] on input "455" at bounding box center [182, 161] width 26 height 12
type input "355"
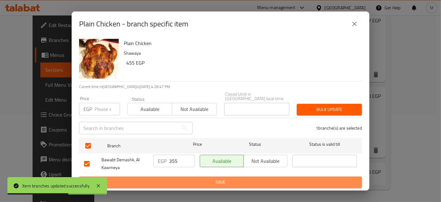
click at [184, 178] on span "Save" at bounding box center [220, 182] width 273 height 8
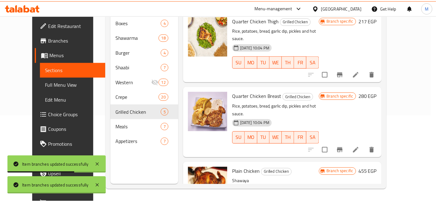
scroll to position [152, 0]
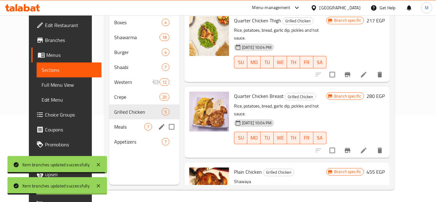
click at [109, 124] on div "Meals 7" at bounding box center [144, 126] width 70 height 15
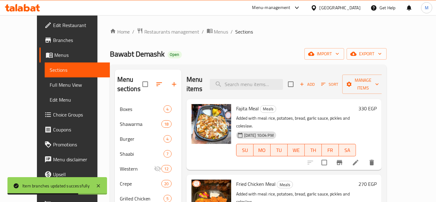
click at [377, 104] on h6 "330 EGP" at bounding box center [368, 108] width 18 height 9
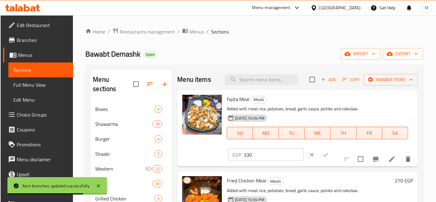
click at [304, 148] on input "330" at bounding box center [274, 154] width 60 height 12
type input "230"
click at [332, 148] on button "ok" at bounding box center [326, 155] width 14 height 14
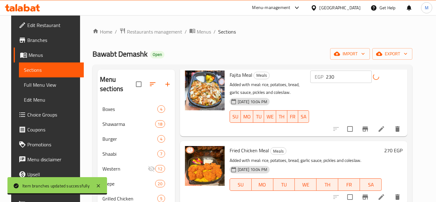
scroll to position [34, 0]
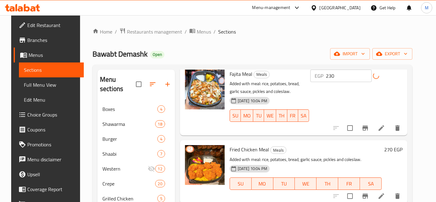
click at [397, 145] on div "270 EGP" at bounding box center [392, 171] width 21 height 53
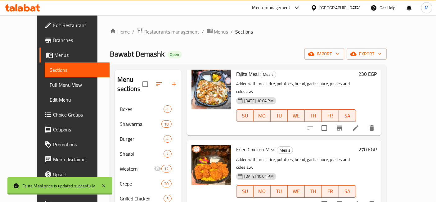
click at [377, 145] on div "270 EGP" at bounding box center [366, 175] width 21 height 61
click at [377, 145] on h6 "270 EGP" at bounding box center [368, 149] width 18 height 9
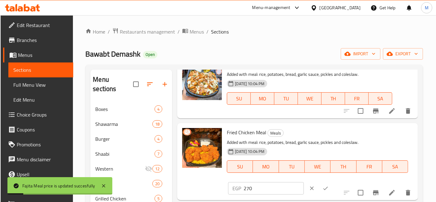
click at [304, 182] on input "270" at bounding box center [274, 188] width 60 height 12
type input "170"
click at [332, 181] on button "ok" at bounding box center [326, 188] width 14 height 14
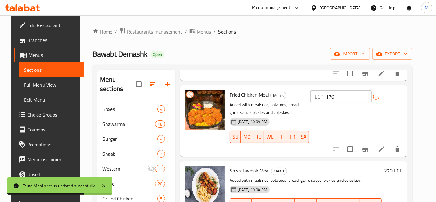
scroll to position [138, 0]
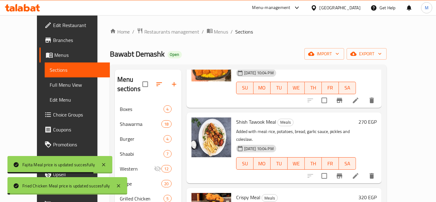
click at [377, 117] on h6 "270 EGP" at bounding box center [368, 121] width 18 height 9
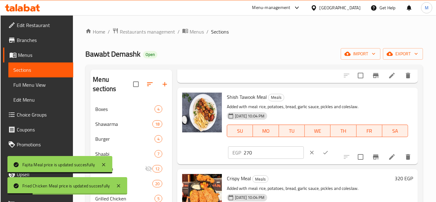
click at [304, 146] on input "270" at bounding box center [274, 152] width 60 height 12
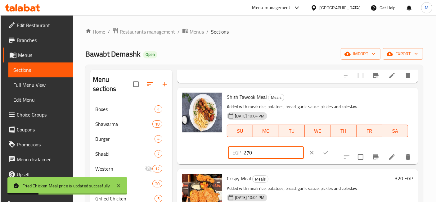
click at [304, 146] on input "270" at bounding box center [274, 152] width 60 height 12
type input "170"
click at [332, 146] on button "ok" at bounding box center [326, 153] width 14 height 14
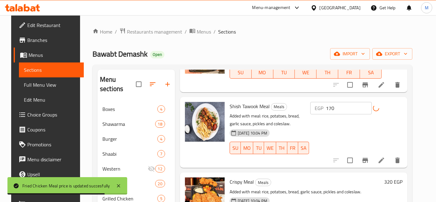
click at [403, 177] on h6 "320 EGP" at bounding box center [393, 181] width 18 height 9
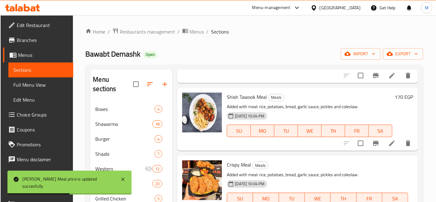
type input "220"
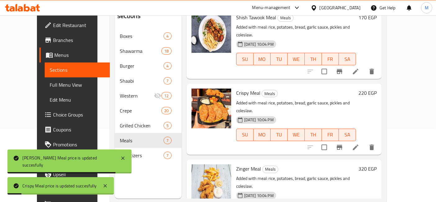
scroll to position [172, 0]
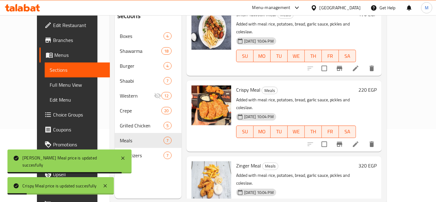
click at [377, 161] on h6 "320 EGP" at bounding box center [368, 165] width 18 height 9
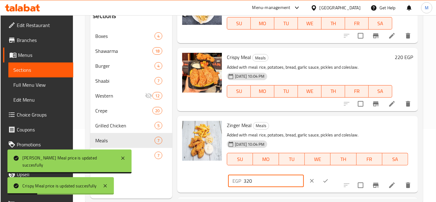
click at [304, 174] on input "320" at bounding box center [274, 180] width 60 height 12
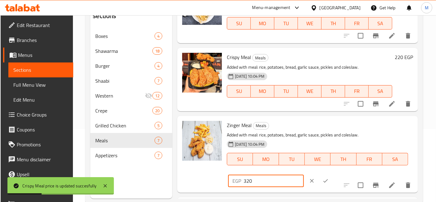
click at [304, 174] on input "320" at bounding box center [274, 180] width 60 height 12
type input "220"
click at [329, 178] on icon "ok" at bounding box center [326, 181] width 6 height 6
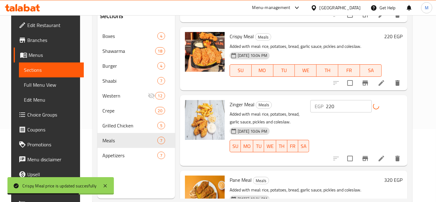
scroll to position [241, 0]
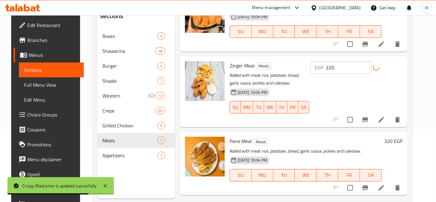
click at [400, 137] on h6 "320 EGP" at bounding box center [393, 141] width 18 height 9
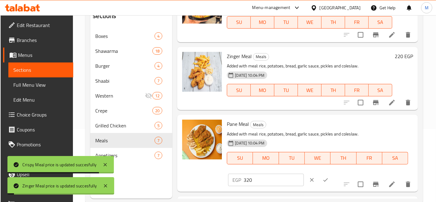
click at [304, 174] on input "320" at bounding box center [274, 180] width 60 height 12
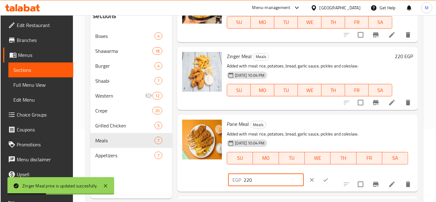
type input "220"
click at [332, 173] on button "ok" at bounding box center [326, 180] width 14 height 14
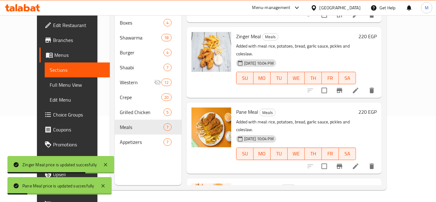
scroll to position [87, 0]
click at [377, 183] on h6 "290 EGP" at bounding box center [368, 187] width 18 height 9
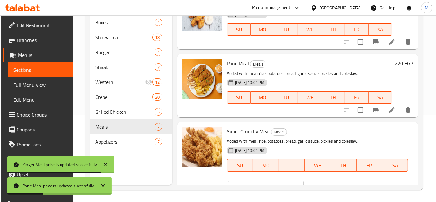
click at [304, 181] on input "290" at bounding box center [274, 187] width 60 height 12
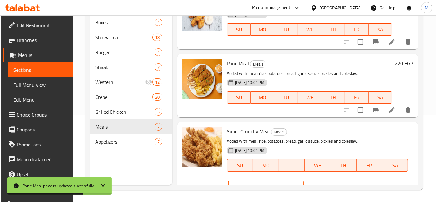
type input "190"
click at [329, 184] on icon "ok" at bounding box center [326, 187] width 6 height 6
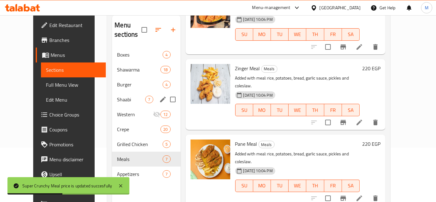
scroll to position [52, 0]
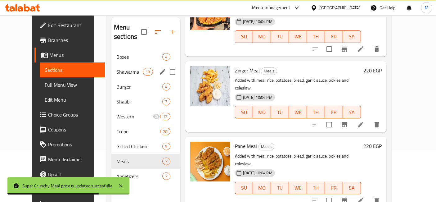
click at [122, 64] on div "Shawarma 18" at bounding box center [145, 71] width 69 height 15
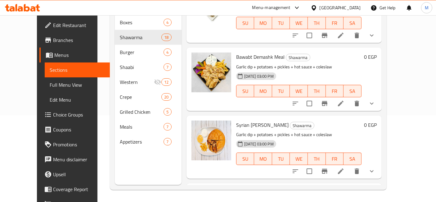
scroll to position [586, 0]
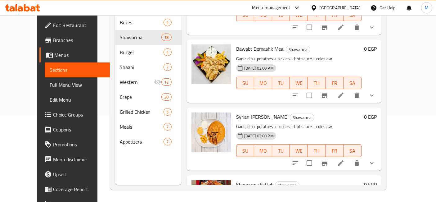
click at [376, 159] on icon "show more" at bounding box center [371, 162] width 7 height 7
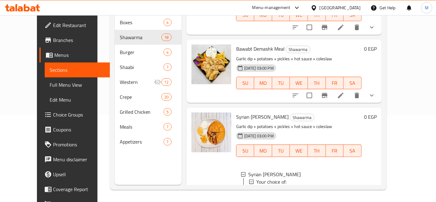
click at [264, 185] on span "Meat" at bounding box center [269, 188] width 11 height 7
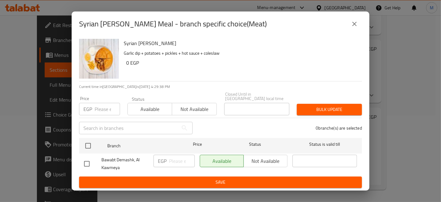
click at [398, 128] on div "Syrian [PERSON_NAME] Meal - branch specific choice(Meat) Syrian [PERSON_NAME] M…" at bounding box center [220, 101] width 441 height 202
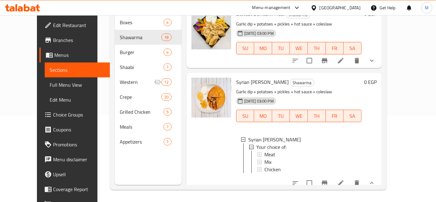
scroll to position [1, 0]
click at [350, 177] on li at bounding box center [340, 182] width 17 height 11
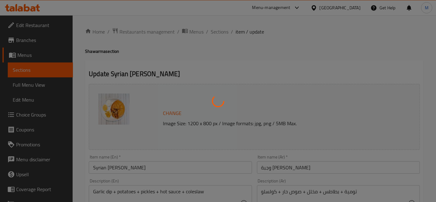
click at [223, 29] on div at bounding box center [218, 101] width 436 height 202
click at [220, 31] on div at bounding box center [218, 101] width 436 height 202
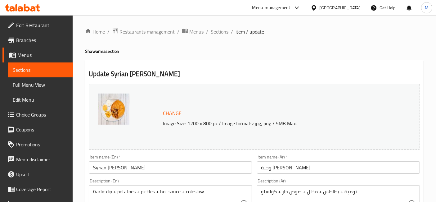
click at [219, 32] on span "Sections" at bounding box center [220, 31] width 18 height 7
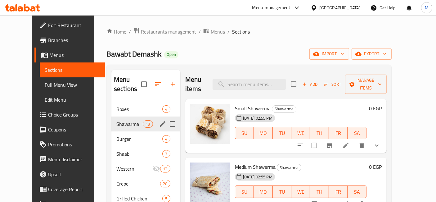
click at [166, 117] on input "Menu sections" at bounding box center [172, 123] width 13 height 13
checkbox input "true"
click at [166, 126] on input "Menu sections" at bounding box center [172, 123] width 13 height 13
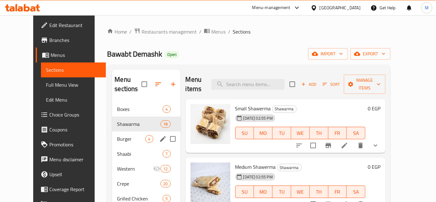
click at [158, 134] on button "edit" at bounding box center [162, 138] width 9 height 9
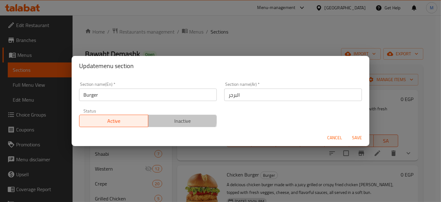
click at [160, 117] on span "Inactive" at bounding box center [183, 120] width 64 height 9
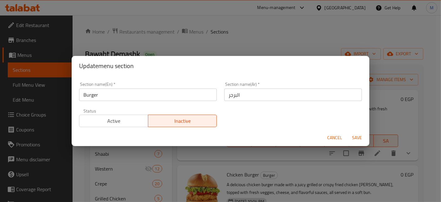
click at [358, 135] on span "Save" at bounding box center [357, 138] width 15 height 8
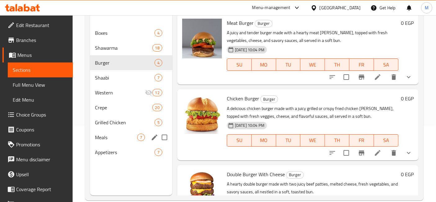
scroll to position [18, 0]
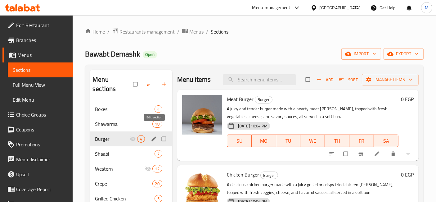
click at [152, 136] on icon "edit" at bounding box center [153, 138] width 5 height 5
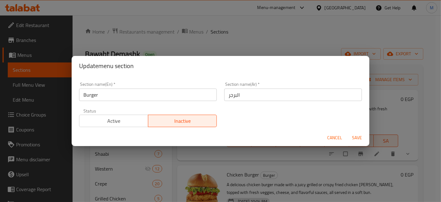
click at [137, 120] on span "Active" at bounding box center [114, 120] width 64 height 9
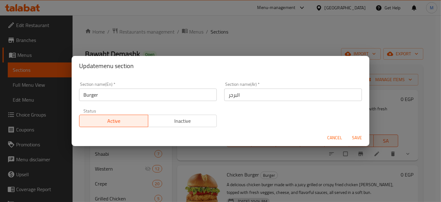
click at [357, 131] on div "Cancel Save" at bounding box center [221, 137] width 298 height 16
click at [359, 134] on button "Save" at bounding box center [357, 137] width 20 height 11
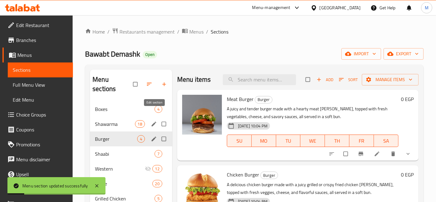
click at [155, 121] on icon "edit" at bounding box center [154, 124] width 6 height 6
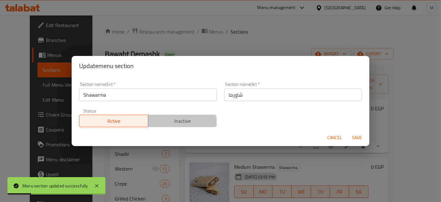
click at [172, 124] on span "Inactive" at bounding box center [183, 120] width 64 height 9
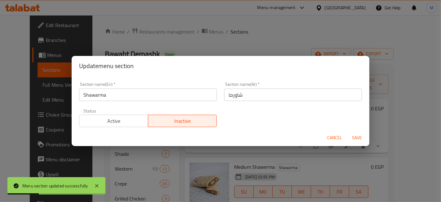
click at [358, 137] on span "Save" at bounding box center [357, 138] width 15 height 8
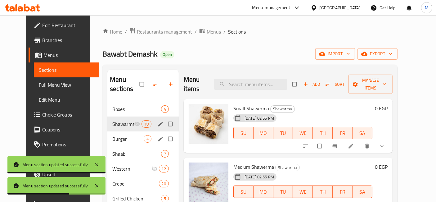
click at [25, 8] on icon at bounding box center [27, 7] width 6 height 7
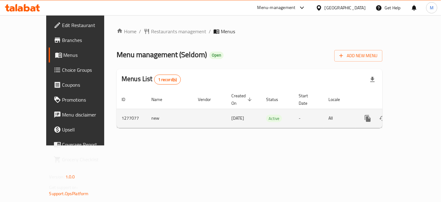
click at [420, 111] on link "enhanced table" at bounding box center [412, 118] width 15 height 15
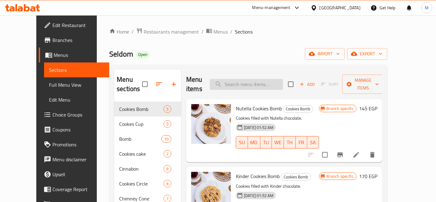
click at [264, 85] on div "Menu items Add Sort Manage items" at bounding box center [284, 84] width 196 height 29
click at [262, 81] on input "search" at bounding box center [246, 84] width 73 height 11
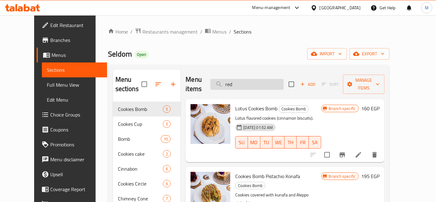
click at [268, 79] on input "red" at bounding box center [246, 84] width 73 height 11
type input "r"
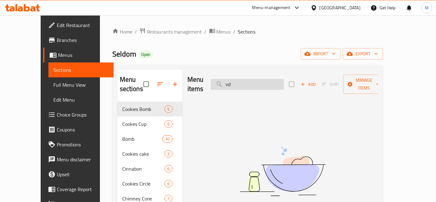
type input "v"
type input "ر"
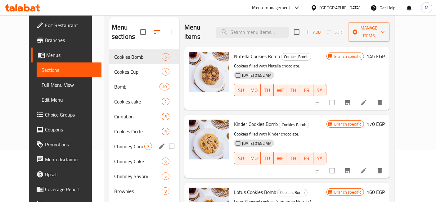
scroll to position [103, 0]
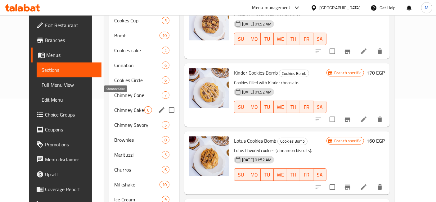
click at [114, 106] on span "Chimney Cake" at bounding box center [129, 109] width 30 height 7
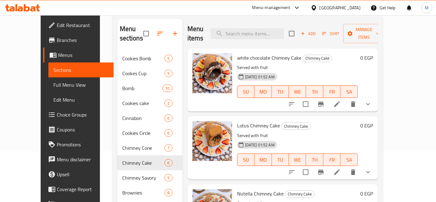
scroll to position [34, 0]
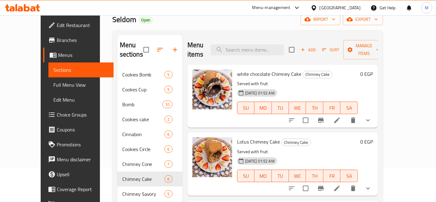
click at [372, 116] on icon "show more" at bounding box center [367, 119] width 7 height 7
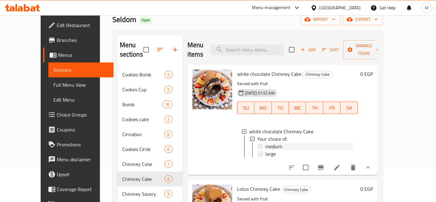
click at [267, 142] on span "medium" at bounding box center [273, 145] width 17 height 7
click at [265, 150] on span "large" at bounding box center [270, 153] width 11 height 7
click at [265, 142] on span "medium" at bounding box center [273, 145] width 17 height 7
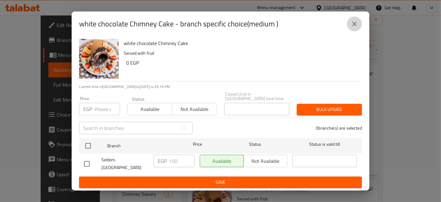
click at [350, 26] on button "close" at bounding box center [354, 23] width 15 height 15
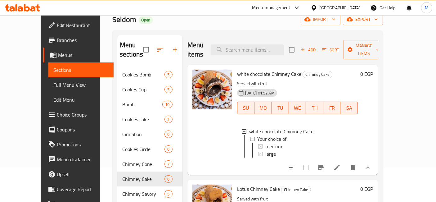
click at [266, 142] on span "medium" at bounding box center [273, 145] width 17 height 7
click at [267, 150] on div "large" at bounding box center [309, 153] width 88 height 7
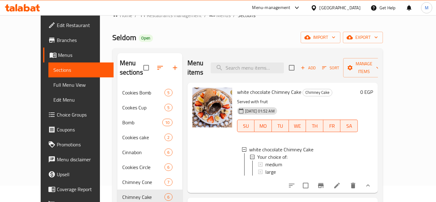
scroll to position [0, 0]
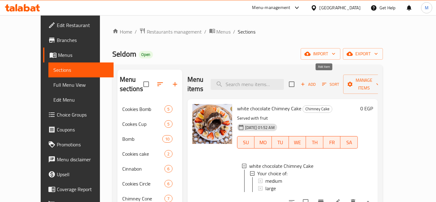
click at [317, 82] on span "Add" at bounding box center [308, 84] width 17 height 7
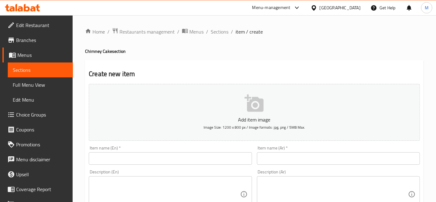
click at [301, 157] on input "text" at bounding box center [338, 158] width 163 height 12
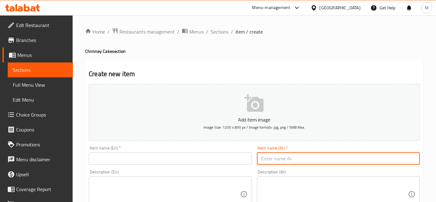
click at [301, 157] on input "text" at bounding box center [338, 158] width 163 height 12
type input "v"
click at [301, 157] on input "ريد فيلفيت" at bounding box center [338, 158] width 163 height 12
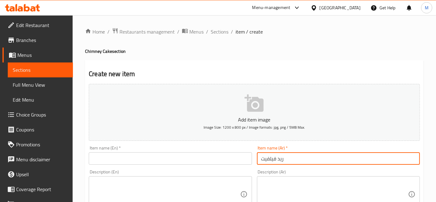
click at [301, 157] on input "ريد فيلفيت" at bounding box center [338, 158] width 163 height 12
type input "ريد فيلفيت"
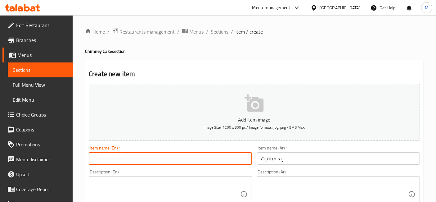
click at [122, 158] on input "text" at bounding box center [170, 158] width 163 height 12
paste input "Red velvet"
type input "Red velvet"
click at [167, 176] on div "Description (En)" at bounding box center [170, 194] width 163 height 36
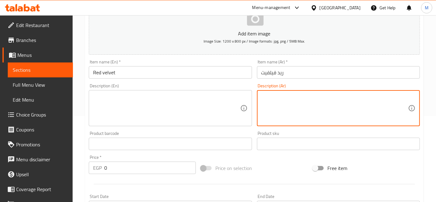
scroll to position [236, 0]
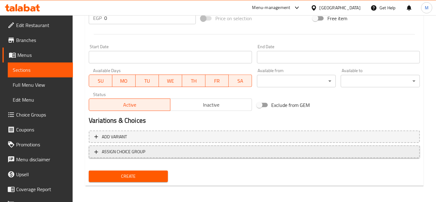
click at [381, 154] on div "Add variant ASSIGN CHOICE GROUP" at bounding box center [254, 148] width 336 height 40
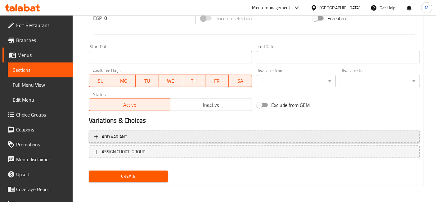
click at [376, 139] on span "Add variant" at bounding box center [254, 137] width 320 height 8
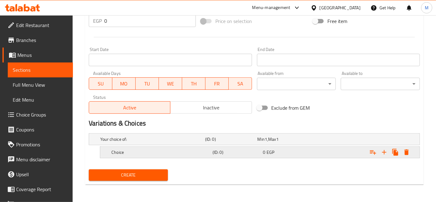
scroll to position [232, 0]
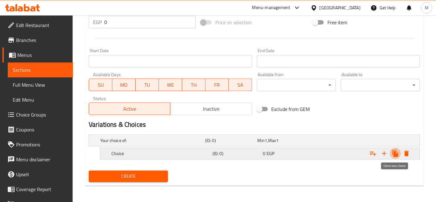
click at [394, 153] on icon "Expand" at bounding box center [395, 153] width 6 height 7
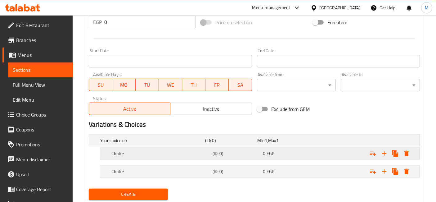
click at [284, 143] on div "0 EGP" at bounding box center [283, 140] width 50 height 6
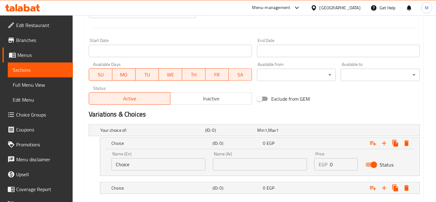
scroll to position [266, 0]
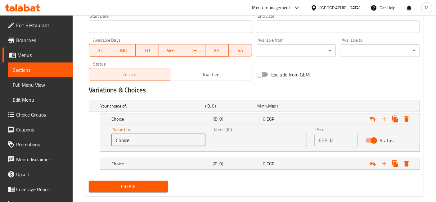
click at [129, 135] on input "Choice" at bounding box center [158, 140] width 94 height 12
click at [129, 135] on input "text" at bounding box center [158, 140] width 94 height 12
type input "Medium"
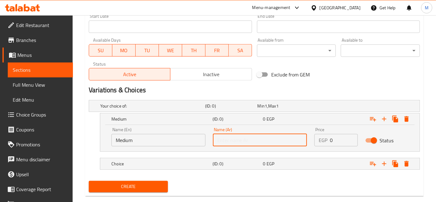
drag, startPoint x: 264, startPoint y: 139, endPoint x: 266, endPoint y: 136, distance: 3.6
click at [264, 139] on input "text" at bounding box center [260, 140] width 94 height 12
type input "وسط"
drag, startPoint x: 341, startPoint y: 140, endPoint x: 323, endPoint y: 137, distance: 17.9
click at [324, 137] on div "EGP 0 Price" at bounding box center [335, 140] width 43 height 12
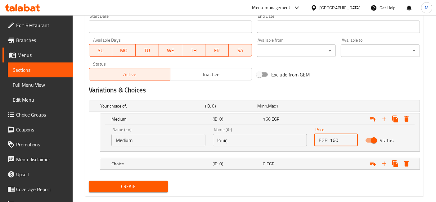
type input "160"
click at [289, 171] on nav at bounding box center [254, 173] width 331 height 5
click at [292, 109] on div "0 EGP" at bounding box center [283, 106] width 50 height 6
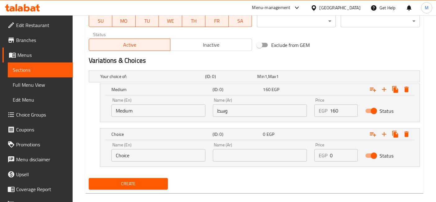
scroll to position [300, 0]
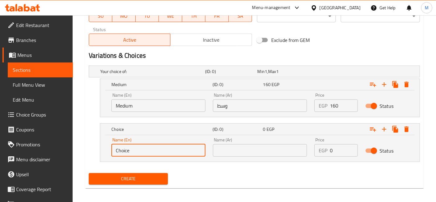
click at [191, 153] on input "Choice" at bounding box center [158, 150] width 94 height 12
click at [191, 153] on input "text" at bounding box center [158, 150] width 94 height 12
type input "Large"
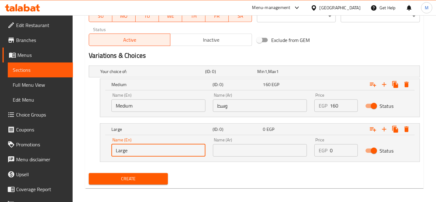
click at [292, 146] on input "text" at bounding box center [260, 150] width 94 height 12
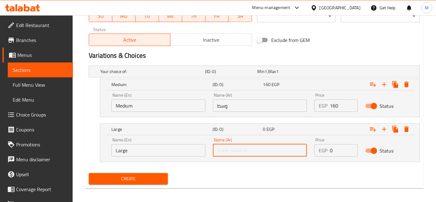
type input "لارج"
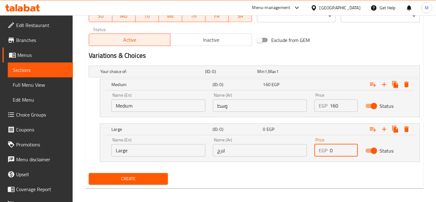
drag, startPoint x: 336, startPoint y: 148, endPoint x: 327, endPoint y: 150, distance: 9.1
click at [327, 150] on div "EGP 0 Price" at bounding box center [335, 150] width 43 height 12
type input "190"
click at [89, 173] on button "Create" at bounding box center [128, 178] width 79 height 11
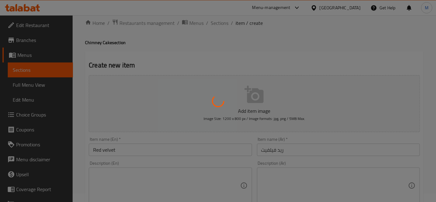
scroll to position [0, 0]
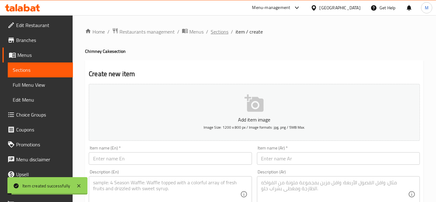
click at [224, 31] on span "Sections" at bounding box center [220, 31] width 18 height 7
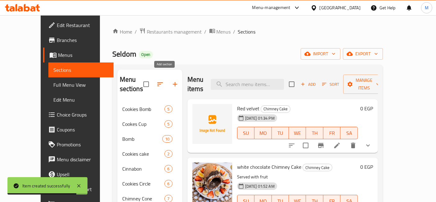
click at [171, 80] on icon "button" at bounding box center [174, 83] width 7 height 7
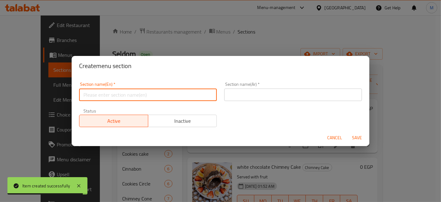
click at [151, 92] on input "text" at bounding box center [148, 94] width 138 height 12
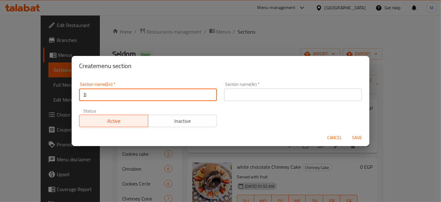
type input "ل"
type input "Bomb Cups"
click at [299, 87] on div "Section name(Ar)   * Section name(Ar) *" at bounding box center [293, 91] width 138 height 19
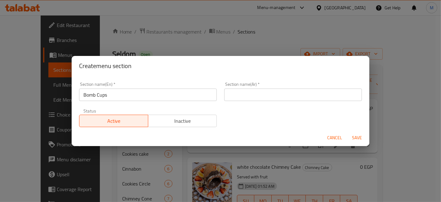
click at [307, 94] on input "text" at bounding box center [293, 94] width 138 height 12
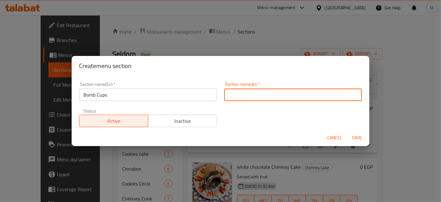
type input "f"
type input "بومب كابس"
click at [347, 132] on button "Save" at bounding box center [357, 137] width 20 height 11
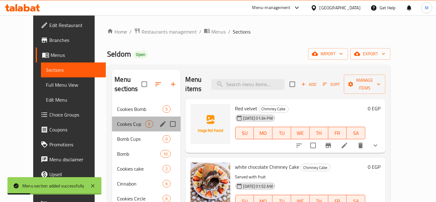
click at [132, 118] on div "Cookes Cup 5" at bounding box center [146, 123] width 68 height 15
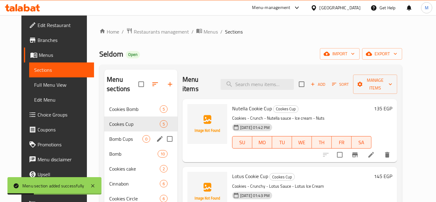
click at [136, 135] on span "Bomb Cups" at bounding box center [125, 138] width 33 height 7
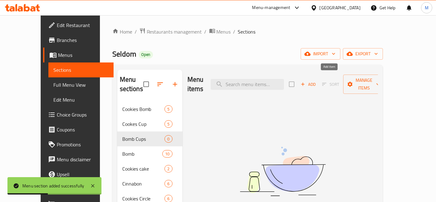
click at [317, 83] on span "Add" at bounding box center [308, 84] width 17 height 7
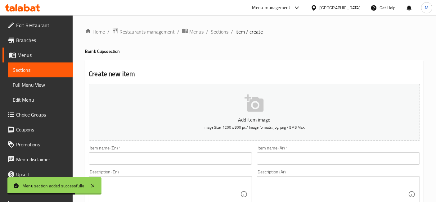
click at [201, 153] on input "text" at bounding box center [170, 158] width 163 height 12
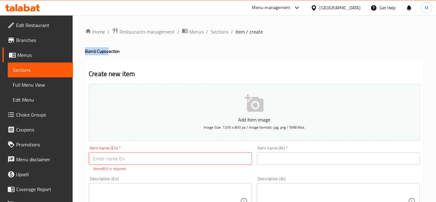
drag, startPoint x: 107, startPoint y: 49, endPoint x: 82, endPoint y: 52, distance: 25.3
copy h4 "Bomb Cups"
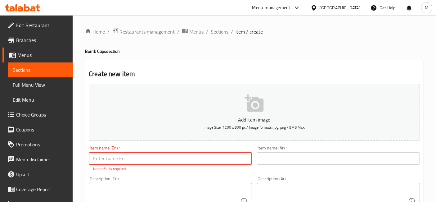
click at [168, 156] on input "text" at bounding box center [170, 158] width 163 height 12
paste input "Bomb Cups"
type input "Bomb Cups"
click at [263, 151] on div "Item name (Ar)   * Item name (Ar) *" at bounding box center [338, 155] width 163 height 19
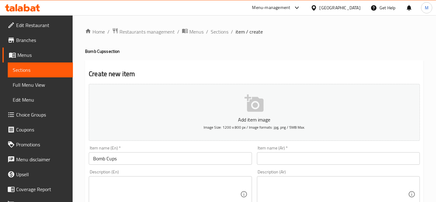
click at [268, 154] on input "text" at bounding box center [338, 158] width 163 height 12
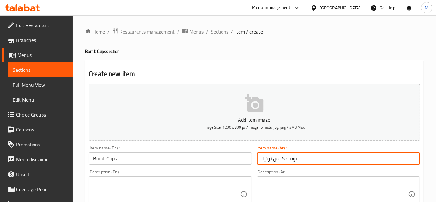
click at [299, 160] on input "بومب كابس نوتيلا" at bounding box center [338, 158] width 163 height 12
type input "بومب كابس نوتيلا"
click at [122, 161] on input "Bomb Cups" at bounding box center [170, 158] width 163 height 12
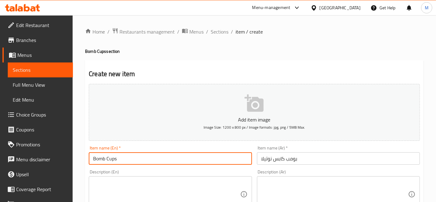
click at [122, 161] on input "Bomb Cups" at bounding box center [170, 158] width 163 height 12
paste input "Nutella Bomb Caps"
type input "Nutella Bomb Caps"
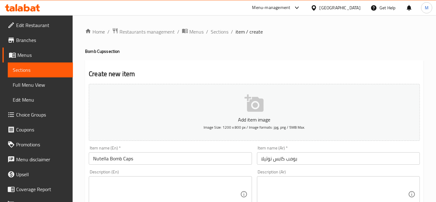
click at [294, 50] on h4 "Bomb Cups section" at bounding box center [254, 51] width 339 height 6
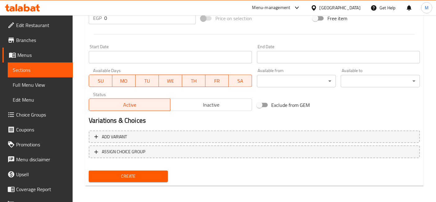
scroll to position [201, 0]
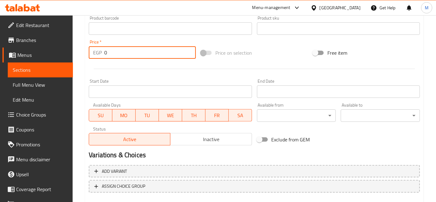
drag, startPoint x: 110, startPoint y: 54, endPoint x: 81, endPoint y: 49, distance: 29.6
click at [81, 49] on div "Home / Restaurants management / Menus / Sections / item / create Bomb Cups sect…" at bounding box center [254, 25] width 363 height 423
type input "120"
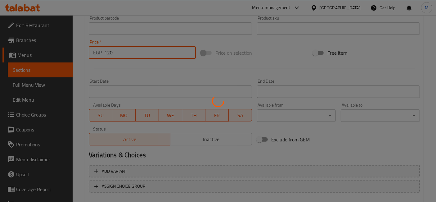
type input "0"
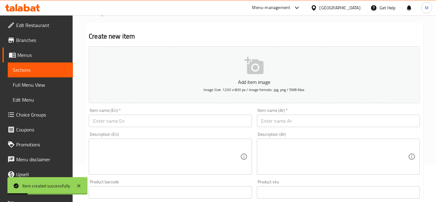
scroll to position [0, 0]
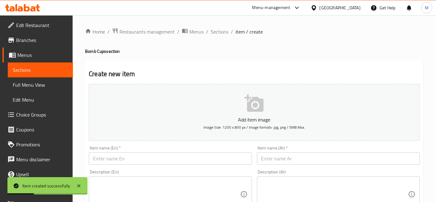
click at [222, 35] on span "Sections" at bounding box center [220, 31] width 18 height 7
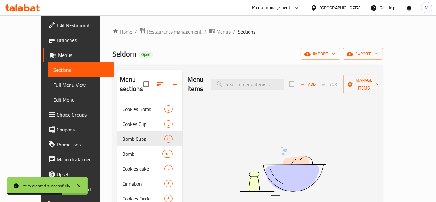
drag, startPoint x: 131, startPoint y: 60, endPoint x: 122, endPoint y: 49, distance: 14.5
drag, startPoint x: 122, startPoint y: 49, endPoint x: 303, endPoint y: 37, distance: 182.0
click at [303, 37] on div "Home / Restaurants management / Menus / Sections Seldom Open import export Menu…" at bounding box center [247, 203] width 271 height 350
click at [267, 84] on input "search" at bounding box center [247, 84] width 73 height 11
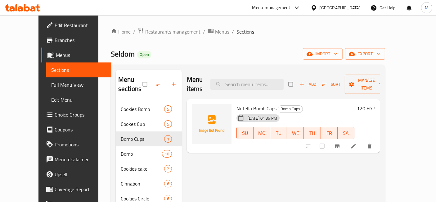
click at [363, 141] on li at bounding box center [353, 146] width 17 height 10
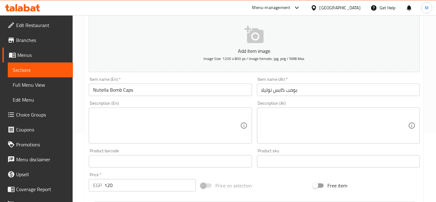
scroll to position [69, 0]
click at [312, 124] on textarea at bounding box center [334, 125] width 147 height 29
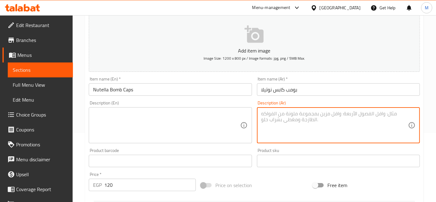
paste textarea "كوكيز - كرانشي - صوص نوتيلا - ايس كريم - مكسرات"
type textarea "كوكيز - كرانشي - صوص نوتيلا - ايس كريم - مكسرات"
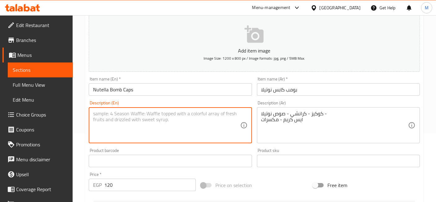
click at [152, 129] on textarea at bounding box center [166, 125] width 147 height 29
paste textarea "Cookies - Crunch - Nutella sauce - Ice cream - Nuts"
type textarea "Cookies - Crunch - Nutella sauce - Ice cream - Nuts"
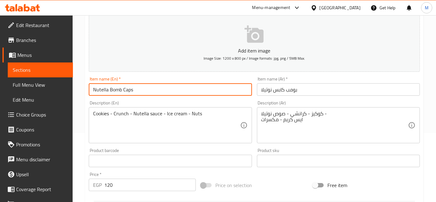
click at [155, 91] on input "Nutella Bomb Caps" at bounding box center [170, 89] width 163 height 12
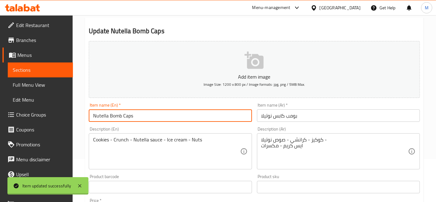
scroll to position [0, 0]
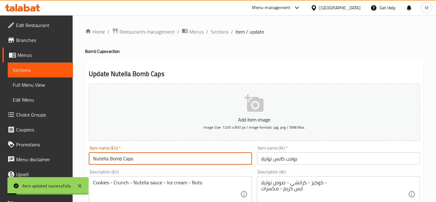
click at [265, 160] on input "بومب كابس نوتيلا" at bounding box center [338, 158] width 163 height 12
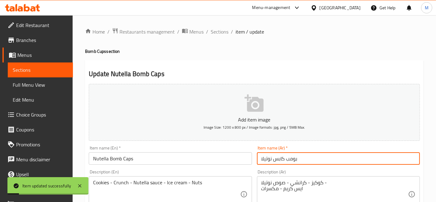
click at [265, 160] on input "بومب كابس نوتيلا" at bounding box center [338, 158] width 163 height 12
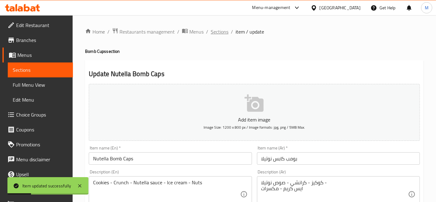
click at [214, 28] on span "Sections" at bounding box center [220, 31] width 18 height 7
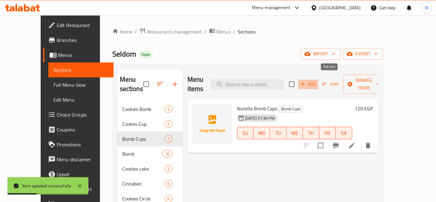
click at [317, 81] on span "Add" at bounding box center [308, 84] width 17 height 7
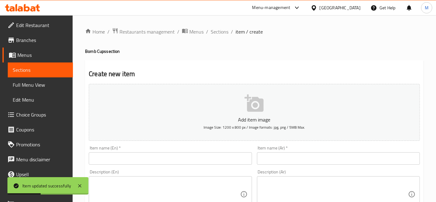
click at [285, 156] on input "text" at bounding box center [338, 158] width 163 height 12
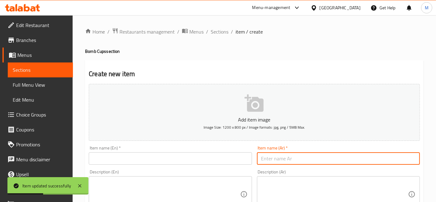
paste input "بومب كابس نوتيلا"
click at [269, 160] on input "بومب كابس نوتيلا" at bounding box center [338, 158] width 163 height 12
click at [317, 163] on input "بومب كابس لوتس" at bounding box center [338, 158] width 163 height 12
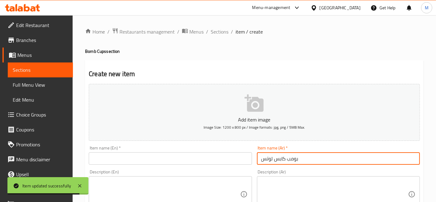
click at [317, 163] on input "بومب كابس لوتس" at bounding box center [338, 158] width 163 height 12
type input "بومب كابس لوتس"
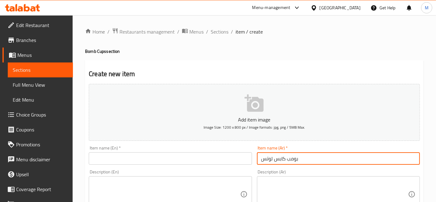
click at [150, 156] on input "text" at bounding box center [170, 158] width 163 height 12
paste input "Pump Caps Lotus"
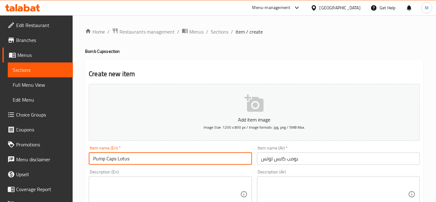
type input "Pump Caps Lotus"
click at [326, 193] on textarea at bounding box center [334, 193] width 147 height 29
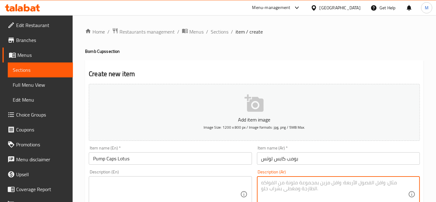
paste textarea "كوكيز - كرانشي - صوص لوتس - ايس كريم - لوتس مجروش"
type textarea "كوكيز - كرانشي - صوص لوتس - ايس كريم - لوتس مجروش"
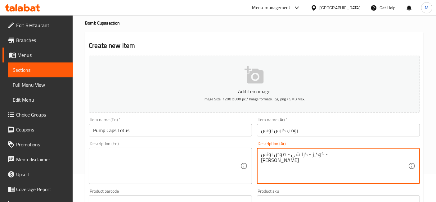
scroll to position [34, 0]
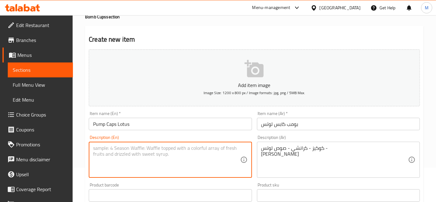
click at [159, 156] on textarea at bounding box center [166, 159] width 147 height 29
paste textarea "Cookies - Crunchy - Lotus Sauce - Ice Cream - Crushed Lotus"
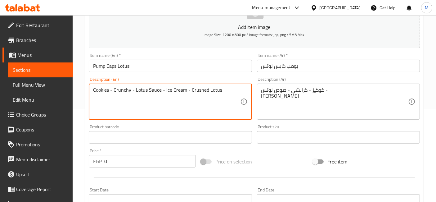
scroll to position [103, 0]
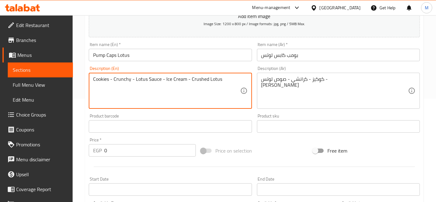
type textarea "Cookies - Crunchy - Lotus Sauce - Ice Cream - Crushed Lotus"
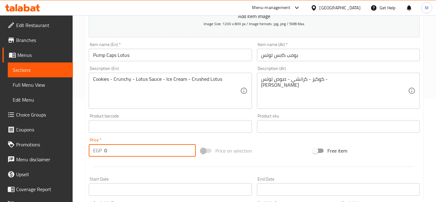
drag, startPoint x: 87, startPoint y: 145, endPoint x: 71, endPoint y: 143, distance: 15.7
click at [71, 143] on div "Edit Restaurant Branches Menus Sections Full Menu View Edit Menu Choice Groups …" at bounding box center [218, 123] width 436 height 423
type input "130"
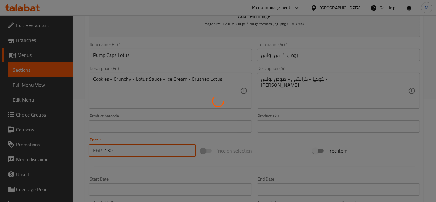
type input "0"
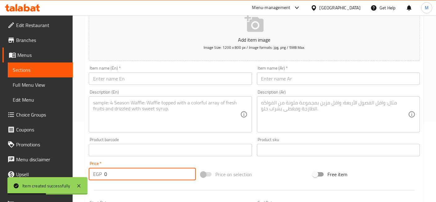
scroll to position [69, 0]
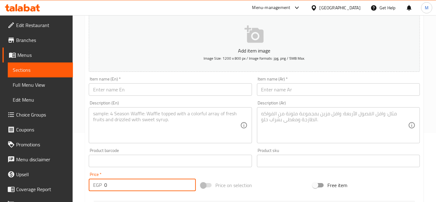
drag, startPoint x: 296, startPoint y: 79, endPoint x: 298, endPoint y: 91, distance: 11.6
click at [298, 91] on div "Item name (Ar)   * Item name (Ar) *" at bounding box center [338, 86] width 163 height 19
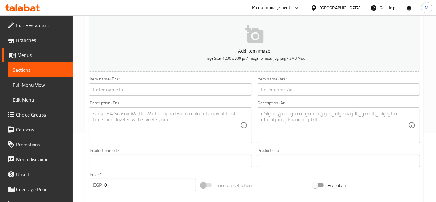
click at [298, 91] on input "text" at bounding box center [338, 89] width 163 height 12
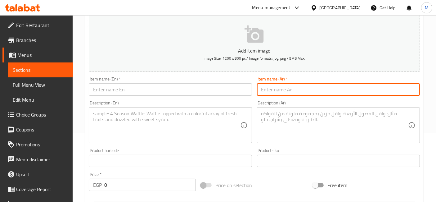
paste input "بومب كابس كيندر"
type input "بومب كابس كيندر"
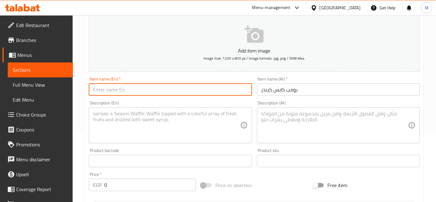
drag, startPoint x: 133, startPoint y: 87, endPoint x: 131, endPoint y: 93, distance: 6.4
click at [132, 91] on input "text" at bounding box center [170, 89] width 163 height 12
paste input "Kinder Bomb Caps"
type input "Kinder Bomb Caps"
click at [291, 130] on textarea at bounding box center [334, 125] width 147 height 29
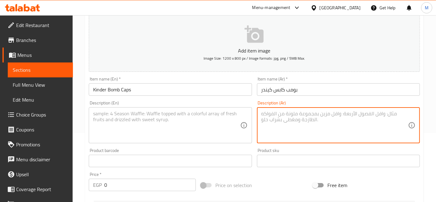
paste textarea "(كوكيز - كرانشي - صوص كيندر - ايس كريم - مكسرات)"
type textarea "(كوكيز - كرانشي - صوص كيندر - ايس كريم - مكسرات)"
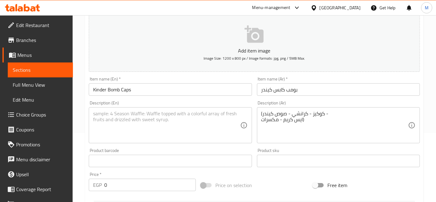
click at [121, 141] on div "Description (En)" at bounding box center [170, 125] width 163 height 36
paste textarea "(Cookies - Crunchy - Kinder Sauce - Ice Cream - Nuts)"
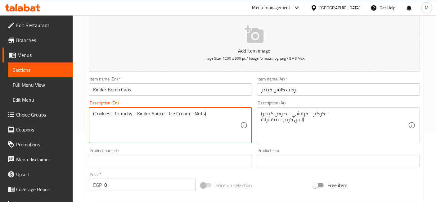
type textarea "(Cookies - Crunchy - Kinder Sauce - Ice Cream - Nuts)"
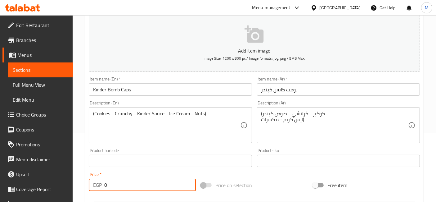
click at [120, 186] on input "0" at bounding box center [150, 184] width 92 height 12
type input "145"
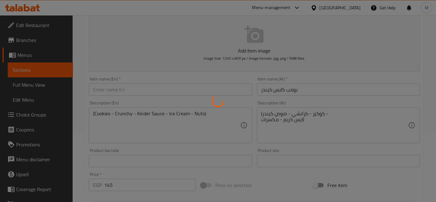
type input "0"
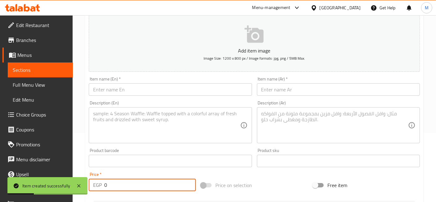
click at [188, 92] on input "text" at bounding box center [170, 89] width 163 height 12
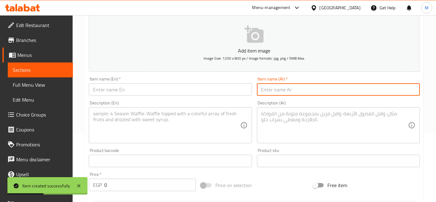
click at [285, 93] on input "text" at bounding box center [338, 89] width 163 height 12
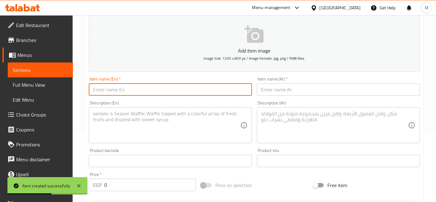
click at [175, 91] on input "text" at bounding box center [170, 89] width 163 height 12
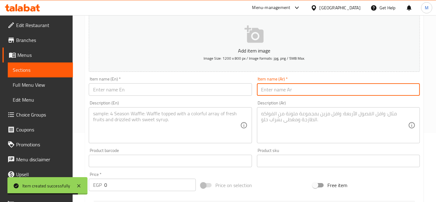
click at [277, 88] on input "text" at bounding box center [338, 89] width 163 height 12
paste input "بومب كابس فستق"
type input "بومب كابس فستق"
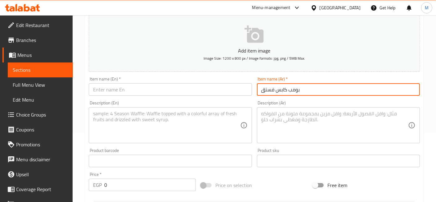
click at [100, 90] on input "text" at bounding box center [170, 89] width 163 height 12
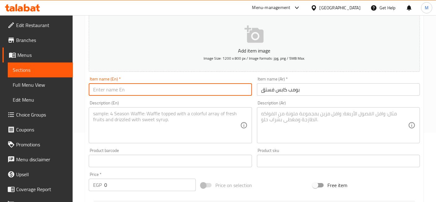
paste input "Pistachio Bomb Caps"
type input "Pistachio Bomb Caps"
click at [297, 117] on textarea at bounding box center [334, 125] width 147 height 29
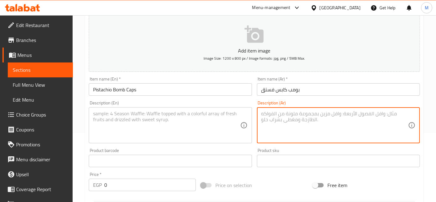
paste textarea "- كرانشي - صوص فستق ايس كريم - فستق مجروش"
type textarea "- كرانشي - صوص فستق ايس كريم - فستق مجروش"
click at [199, 116] on textarea at bounding box center [166, 125] width 147 height 29
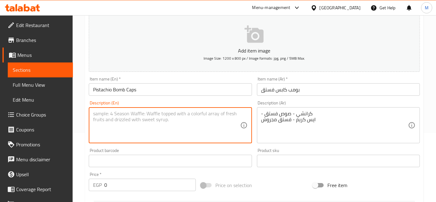
paste textarea "- Crunchy - Pistachio Sauce Ice Cream - Crushed Pistachios"
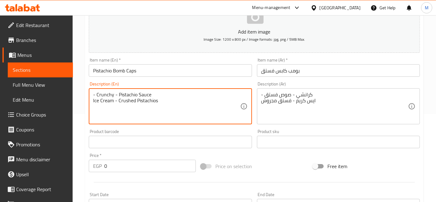
scroll to position [103, 0]
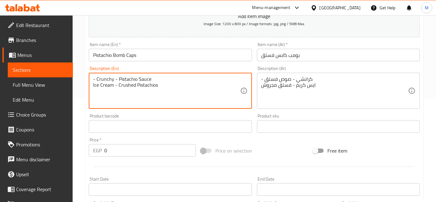
type textarea "- Crunchy - Pistachio Sauce Ice Cream - Crushed Pistachios"
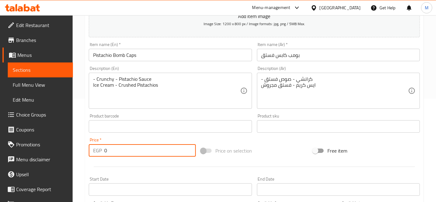
drag, startPoint x: 111, startPoint y: 153, endPoint x: 98, endPoint y: 154, distance: 12.1
click at [100, 154] on div "EGP 0 Price *" at bounding box center [142, 150] width 107 height 12
type input "175"
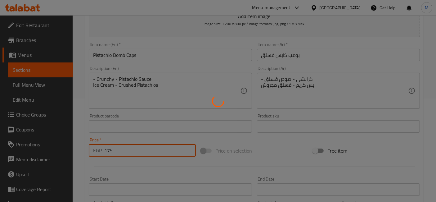
type input "0"
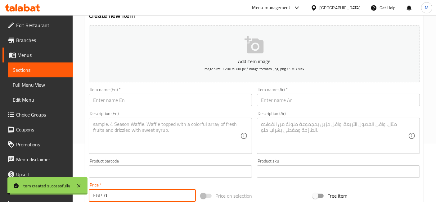
scroll to position [0, 0]
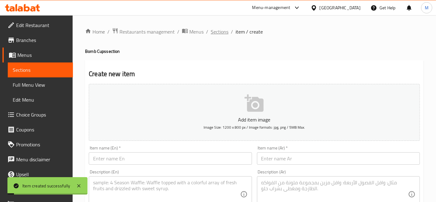
click at [222, 28] on span "Sections" at bounding box center [220, 31] width 18 height 7
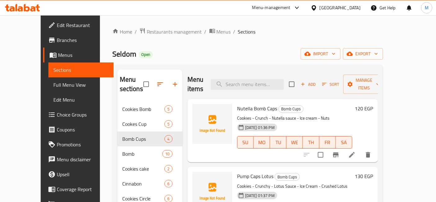
click at [35, 7] on icon at bounding box center [22, 7] width 35 height 7
